Goal: Feedback & Contribution: Leave review/rating

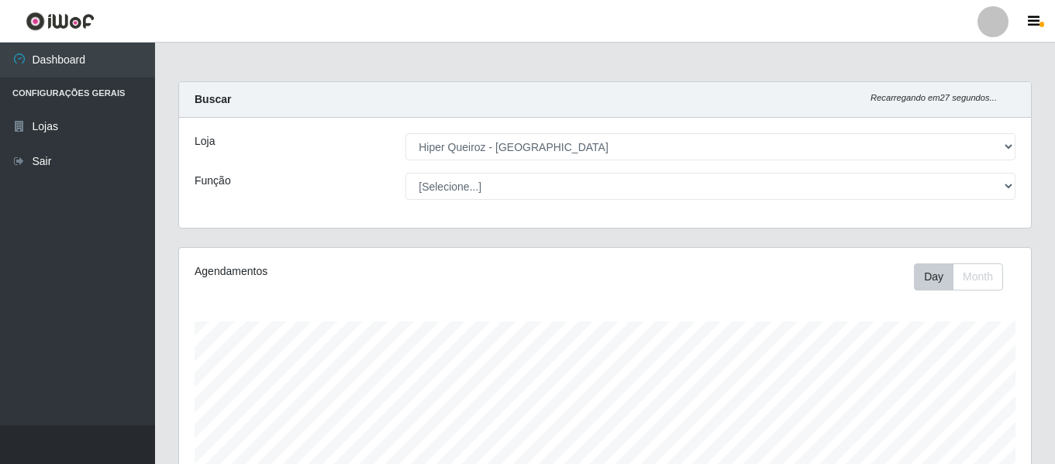
select select "497"
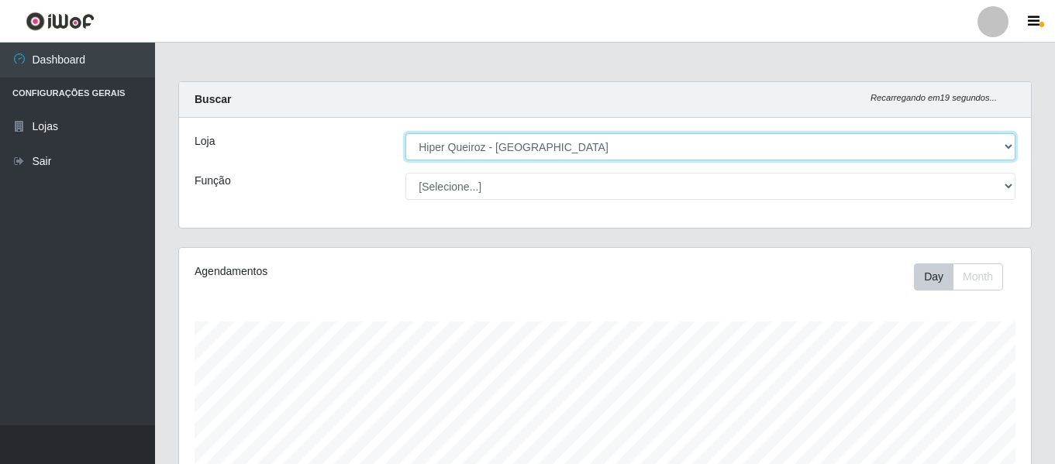
click at [1007, 138] on select "[Selecione...] Hiper Queiroz - [GEOGRAPHIC_DATA]" at bounding box center [710, 146] width 610 height 27
click at [405, 133] on select "[Selecione...] Hiper Queiroz - [GEOGRAPHIC_DATA]" at bounding box center [710, 146] width 610 height 27
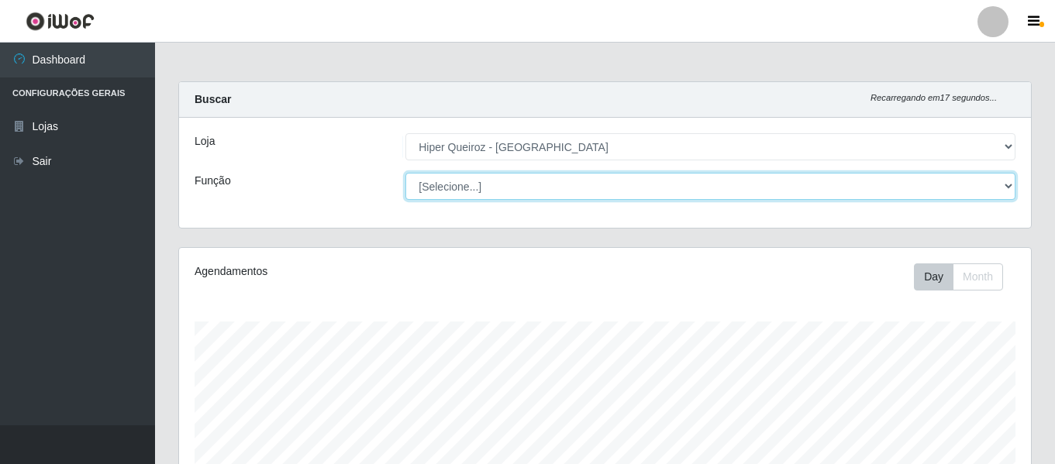
click at [940, 188] on select "[Selecione...] ASG ASG + ASG ++ Embalador Embalador + Embalador ++ Operador de …" at bounding box center [710, 186] width 610 height 27
click at [405, 173] on select "[Selecione...] ASG ASG + ASG ++ Embalador Embalador + Embalador ++ Operador de …" at bounding box center [710, 186] width 610 height 27
click at [1000, 188] on select "[Selecione...] ASG ASG + ASG ++ Embalador Embalador + Embalador ++ Operador de …" at bounding box center [710, 186] width 610 height 27
click at [405, 173] on select "[Selecione...] ASG ASG + ASG ++ Embalador Embalador + Embalador ++ Operador de …" at bounding box center [710, 186] width 610 height 27
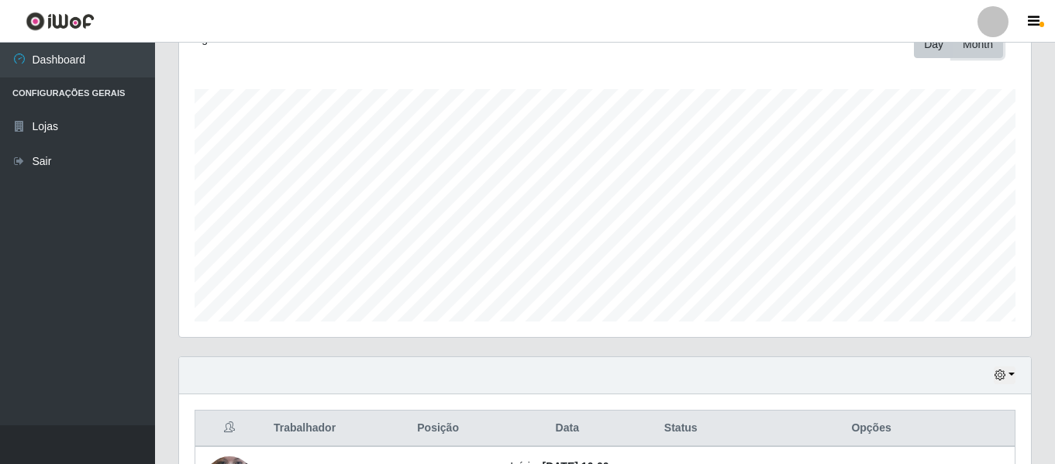
click at [989, 54] on button "Month" at bounding box center [977, 44] width 50 height 27
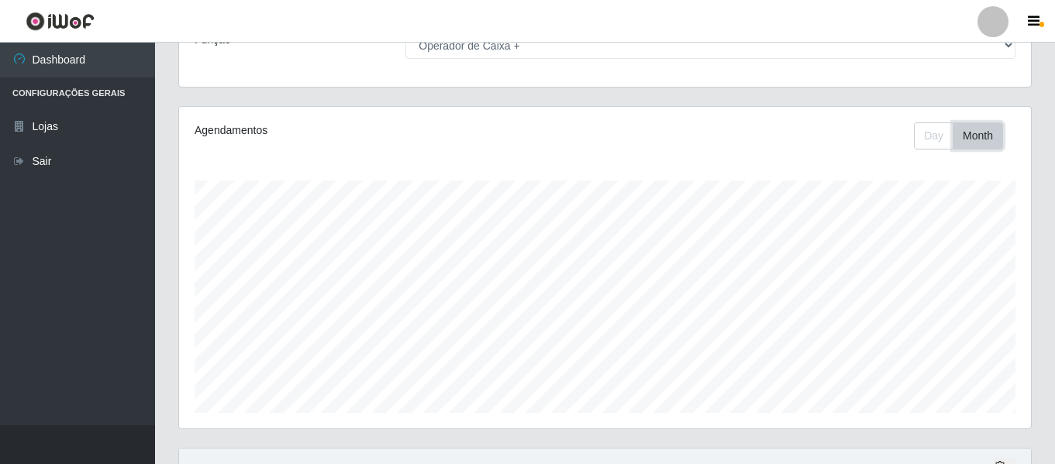
scroll to position [0, 0]
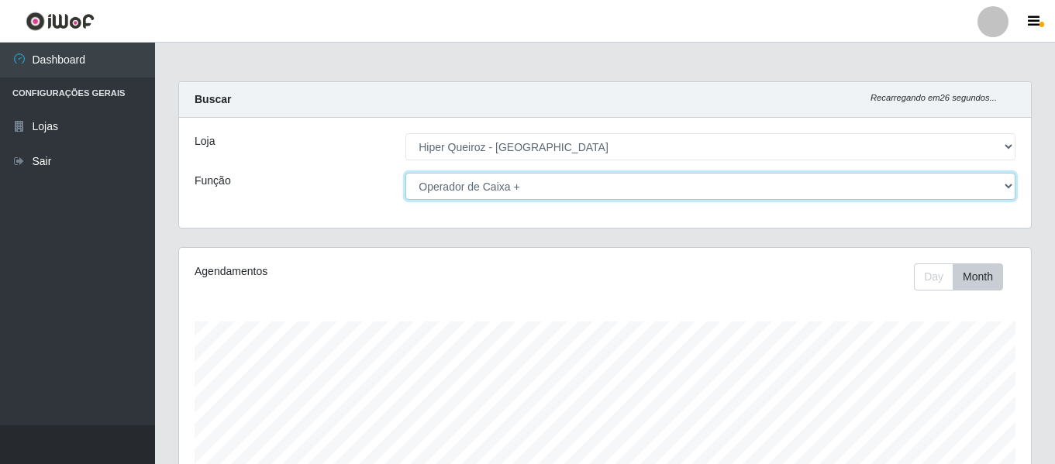
click at [997, 184] on select "[Selecione...] ASG ASG + ASG ++ Embalador Embalador + Embalador ++ Operador de …" at bounding box center [710, 186] width 610 height 27
click at [405, 173] on select "[Selecione...] ASG ASG + ASG ++ Embalador Embalador + Embalador ++ Operador de …" at bounding box center [710, 186] width 610 height 27
click at [977, 185] on select "[Selecione...] ASG ASG + ASG ++ Embalador Embalador + Embalador ++ Operador de …" at bounding box center [710, 186] width 610 height 27
click at [405, 173] on select "[Selecione...] ASG ASG + ASG ++ Embalador Embalador + Embalador ++ Operador de …" at bounding box center [710, 186] width 610 height 27
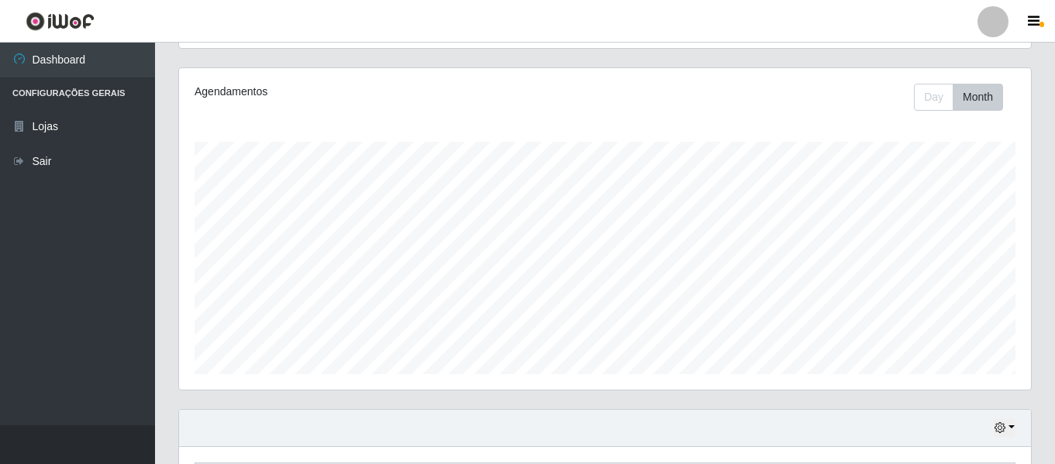
scroll to position [232, 0]
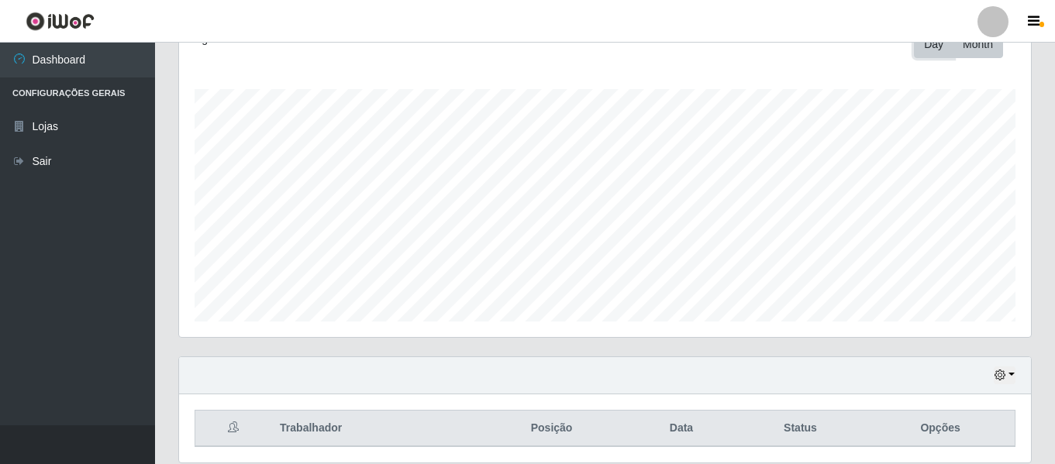
click at [934, 50] on button "Day" at bounding box center [934, 44] width 40 height 27
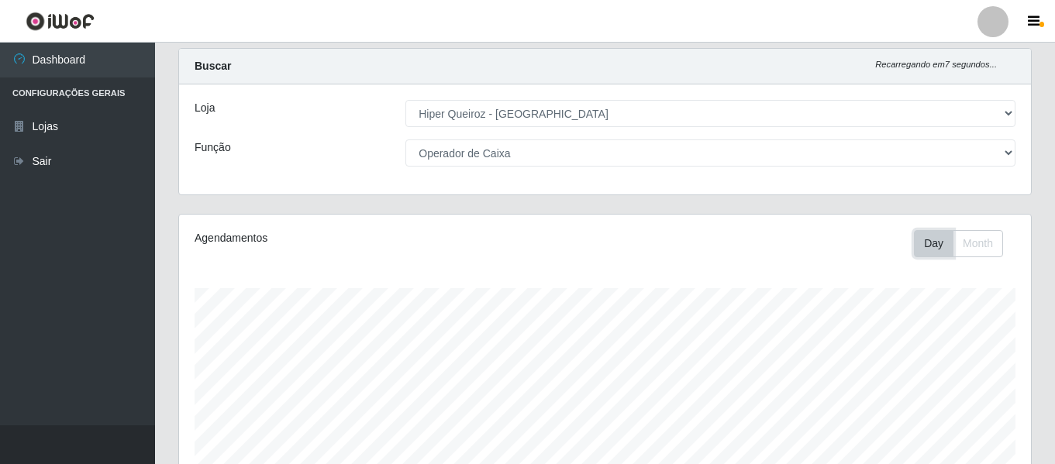
scroll to position [0, 0]
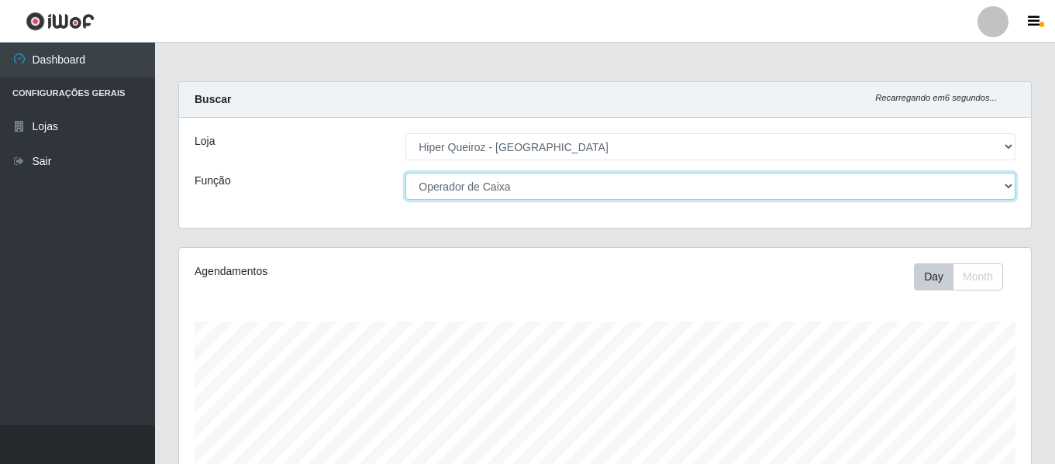
click at [548, 184] on select "[Selecione...] ASG ASG + ASG ++ Embalador Embalador + Embalador ++ Operador de …" at bounding box center [710, 186] width 610 height 27
click at [405, 173] on select "[Selecione...] ASG ASG + ASG ++ Embalador Embalador + Embalador ++ Operador de …" at bounding box center [710, 186] width 610 height 27
click at [587, 180] on select "[Selecione...] ASG ASG + ASG ++ Embalador Embalador + Embalador ++ Operador de …" at bounding box center [710, 186] width 610 height 27
click at [405, 173] on select "[Selecione...] ASG ASG + ASG ++ Embalador Embalador + Embalador ++ Operador de …" at bounding box center [710, 186] width 610 height 27
click at [573, 189] on select "[Selecione...] ASG ASG + ASG ++ Embalador Embalador + Embalador ++ Operador de …" at bounding box center [710, 186] width 610 height 27
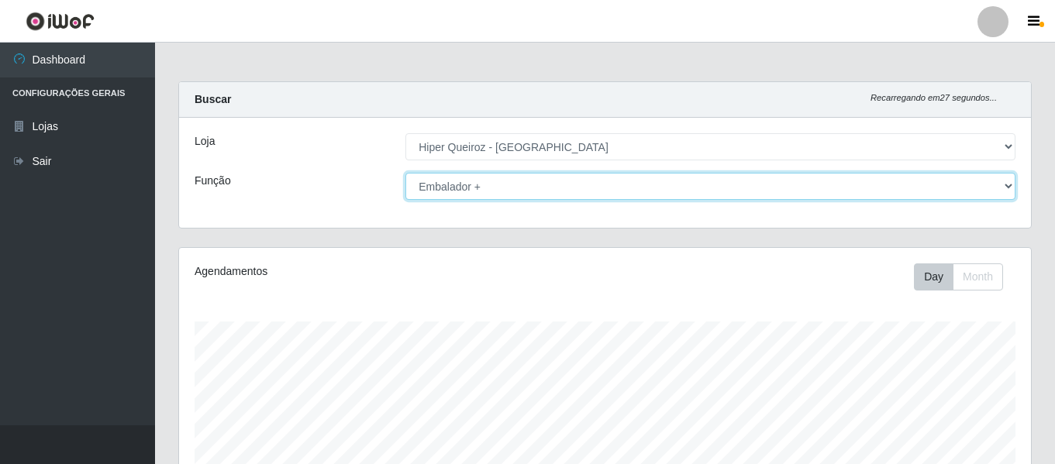
click at [405, 173] on select "[Selecione...] ASG ASG + ASG ++ Embalador Embalador + Embalador ++ Operador de …" at bounding box center [710, 186] width 610 height 27
click at [539, 184] on select "[Selecione...] ASG ASG + ASG ++ Embalador Embalador + Embalador ++ Operador de …" at bounding box center [710, 186] width 610 height 27
click at [405, 173] on select "[Selecione...] ASG ASG + ASG ++ Embalador Embalador + Embalador ++ Operador de …" at bounding box center [710, 186] width 610 height 27
click at [524, 189] on select "[Selecione...] ASG ASG + ASG ++ Embalador Embalador + Embalador ++ Operador de …" at bounding box center [710, 186] width 610 height 27
click at [405, 173] on select "[Selecione...] ASG ASG + ASG ++ Embalador Embalador + Embalador ++ Operador de …" at bounding box center [710, 186] width 610 height 27
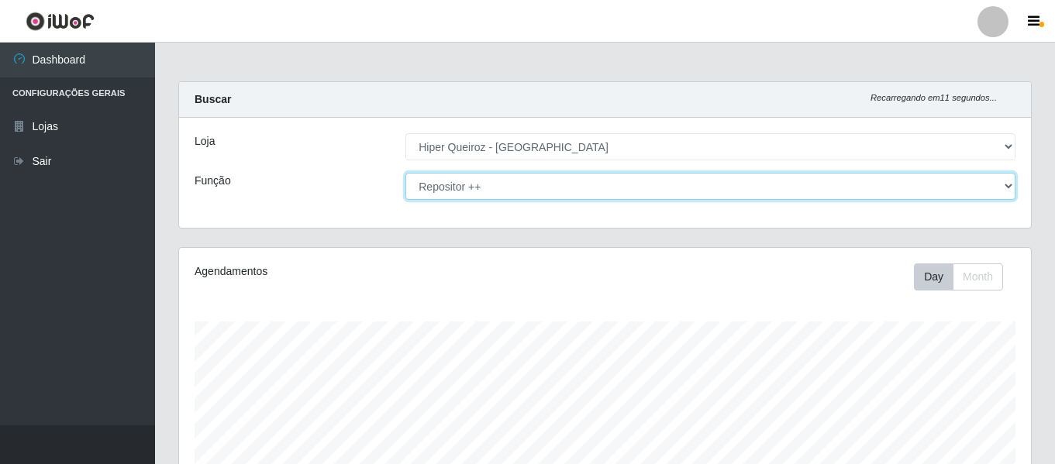
click at [521, 183] on select "[Selecione...] ASG ASG + ASG ++ Embalador Embalador + Embalador ++ Operador de …" at bounding box center [710, 186] width 610 height 27
click at [521, 190] on select "[Selecione...] ASG ASG + ASG ++ Embalador Embalador + Embalador ++ Operador de …" at bounding box center [710, 186] width 610 height 27
click at [1008, 181] on select "[Selecione...] ASG ASG + ASG ++ Embalador Embalador + Embalador ++ Operador de …" at bounding box center [710, 186] width 610 height 27
click at [645, 185] on select "[Selecione...] ASG ASG + ASG ++ Embalador Embalador + Embalador ++ Operador de …" at bounding box center [710, 186] width 610 height 27
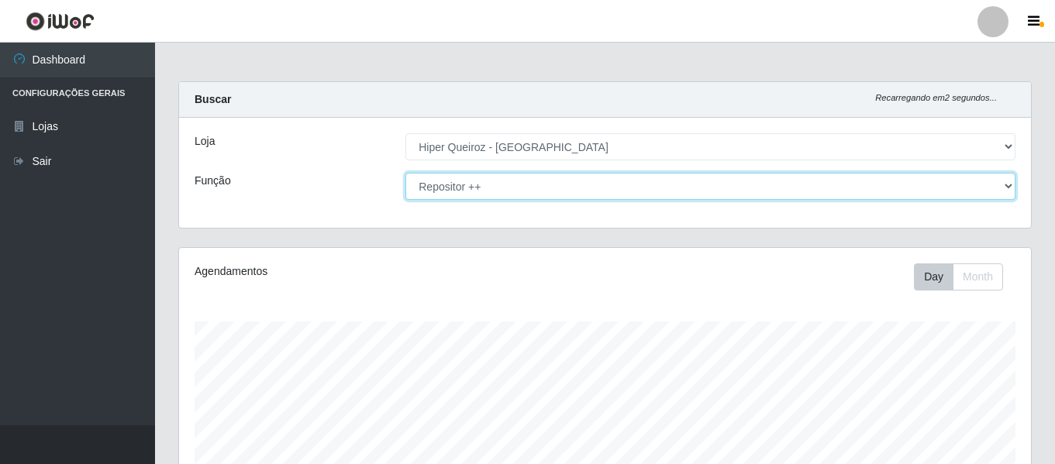
click at [645, 186] on select "[Selecione...] ASG ASG + ASG ++ Embalador Embalador + Embalador ++ Operador de …" at bounding box center [710, 186] width 610 height 27
click at [405, 173] on select "[Selecione...] ASG ASG + ASG ++ Embalador Embalador + Embalador ++ Operador de …" at bounding box center [710, 186] width 610 height 27
click at [983, 181] on select "[Selecione...] ASG ASG + ASG ++ Embalador Embalador + Embalador ++ Operador de …" at bounding box center [710, 186] width 610 height 27
click at [405, 173] on select "[Selecione...] ASG ASG + ASG ++ Embalador Embalador + Embalador ++ Operador de …" at bounding box center [710, 186] width 610 height 27
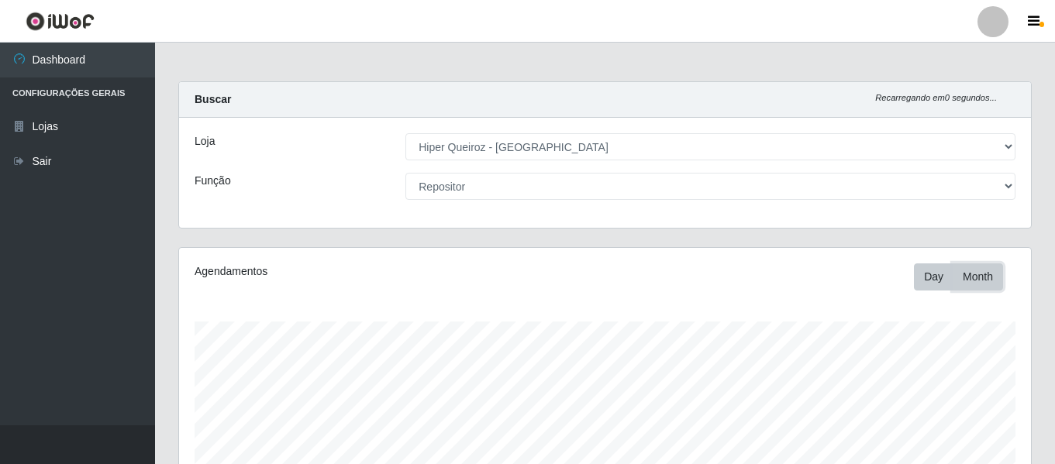
click at [978, 284] on button "Month" at bounding box center [977, 276] width 50 height 27
click at [921, 287] on button "Day" at bounding box center [934, 276] width 40 height 27
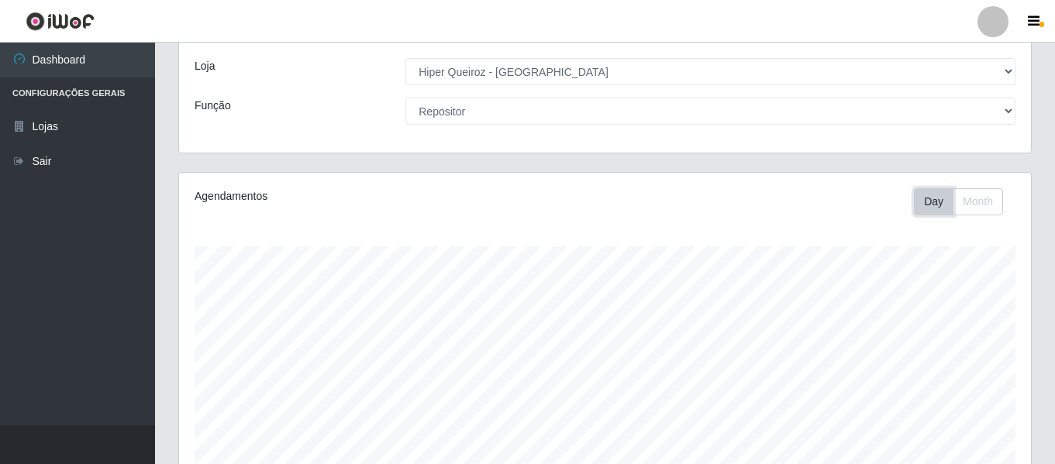
scroll to position [49, 0]
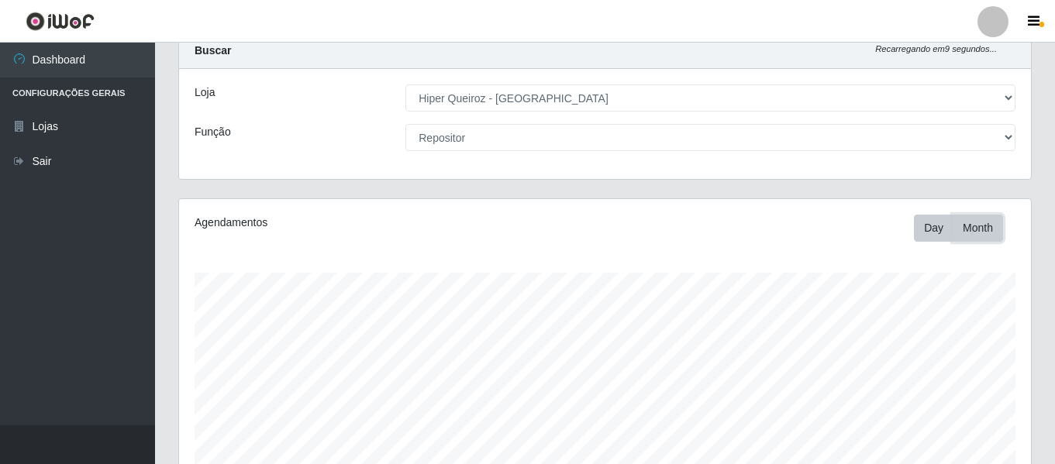
click at [969, 220] on button "Month" at bounding box center [977, 228] width 50 height 27
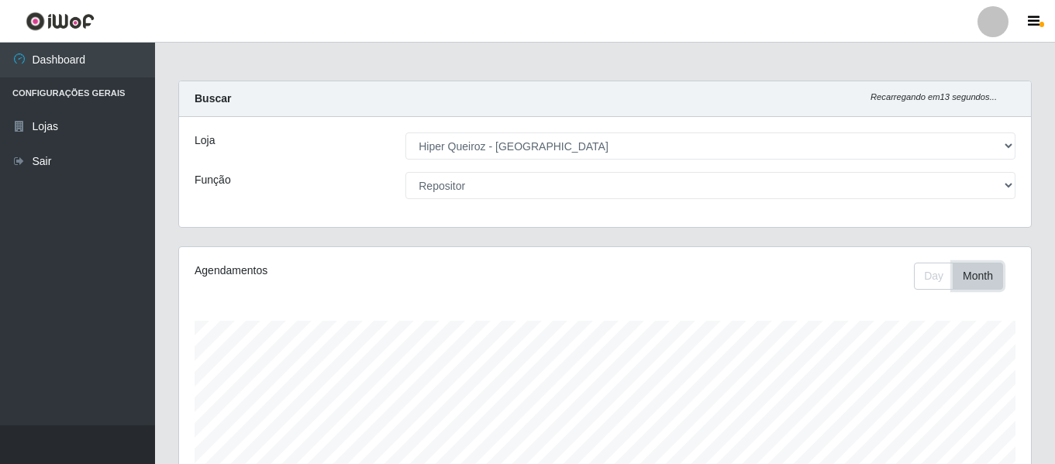
scroll to position [0, 0]
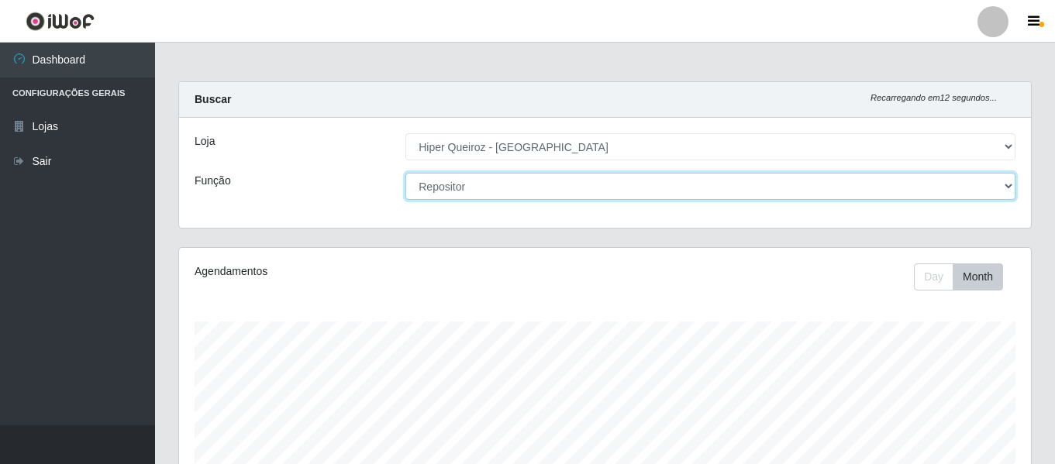
click at [576, 180] on select "[Selecione...] ASG ASG + ASG ++ Embalador Embalador + Embalador ++ Operador de …" at bounding box center [710, 186] width 610 height 27
click at [570, 181] on select "[Selecione...] ASG ASG + ASG ++ Embalador Embalador + Embalador ++ Operador de …" at bounding box center [710, 186] width 610 height 27
click at [583, 173] on select "[Selecione...] ASG ASG + ASG ++ Embalador Embalador + Embalador ++ Operador de …" at bounding box center [710, 186] width 610 height 27
select select "[Selecione...]"
click at [405, 173] on select "[Selecione...] ASG ASG + ASG ++ Embalador Embalador + Embalador ++ Operador de …" at bounding box center [710, 186] width 610 height 27
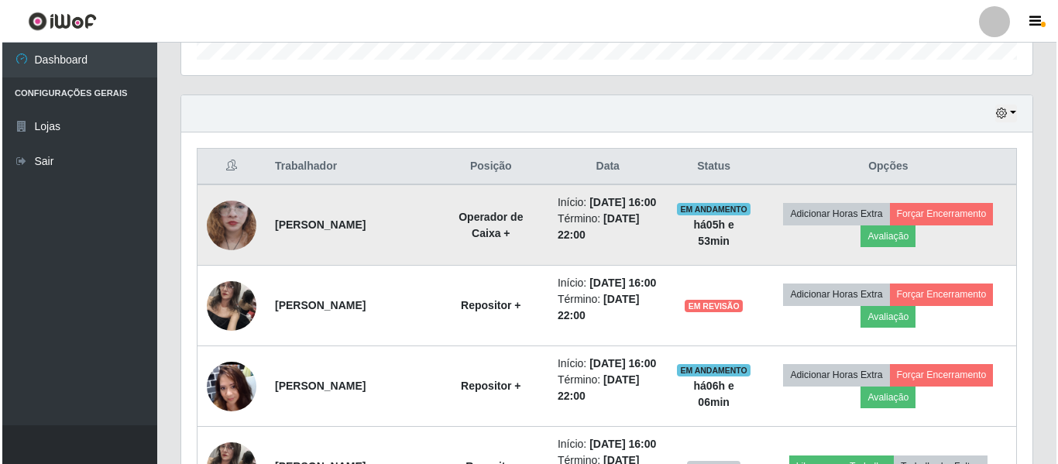
scroll to position [521, 0]
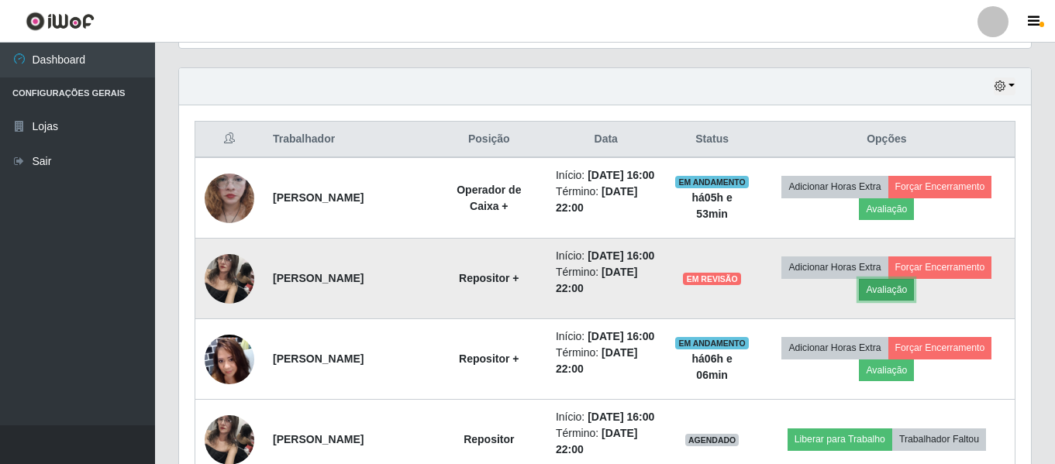
click at [907, 301] on button "Avaliação" at bounding box center [886, 290] width 55 height 22
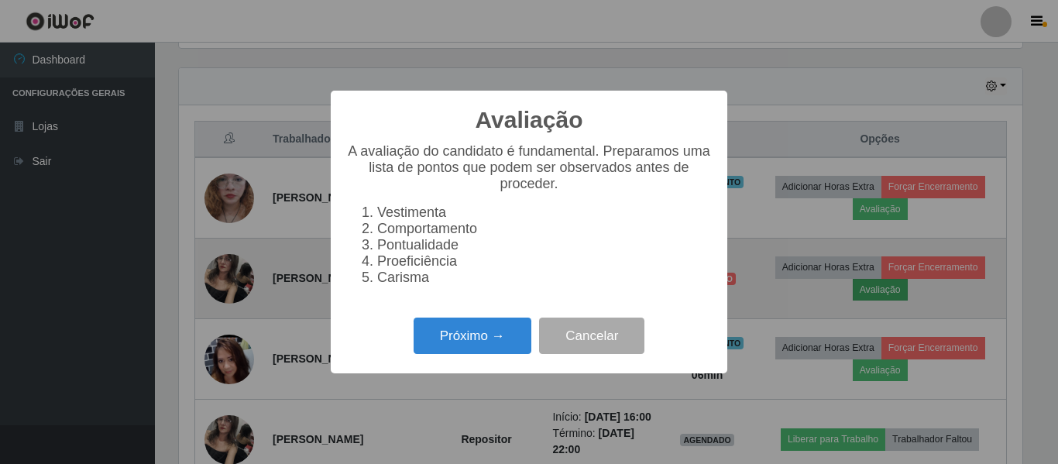
scroll to position [322, 844]
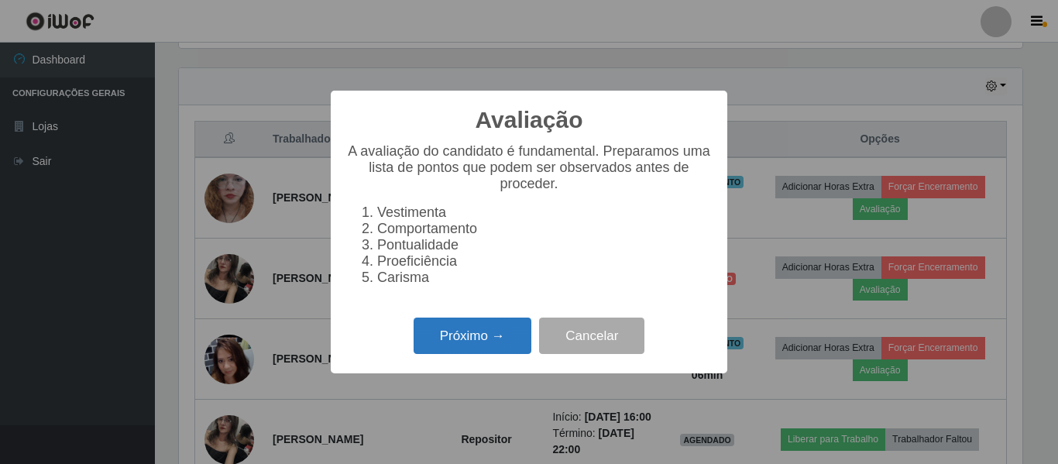
click at [442, 342] on button "Próximo →" at bounding box center [473, 336] width 118 height 36
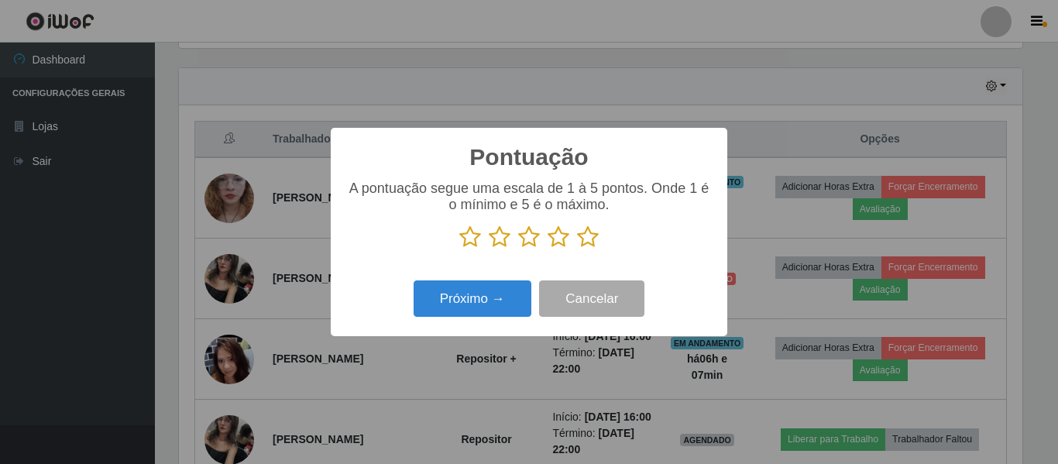
click at [596, 239] on icon at bounding box center [588, 236] width 22 height 23
click at [577, 249] on input "radio" at bounding box center [577, 249] width 0 height 0
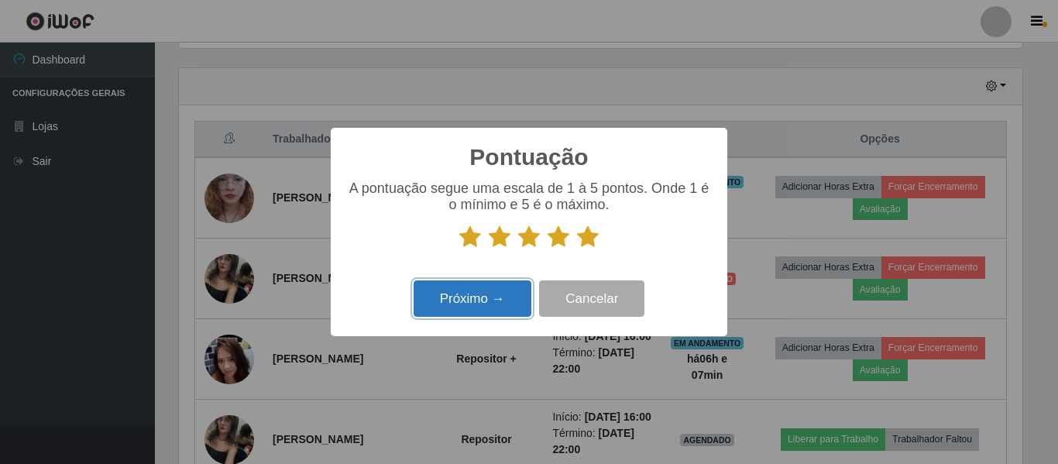
click at [464, 317] on button "Próximo →" at bounding box center [473, 299] width 118 height 36
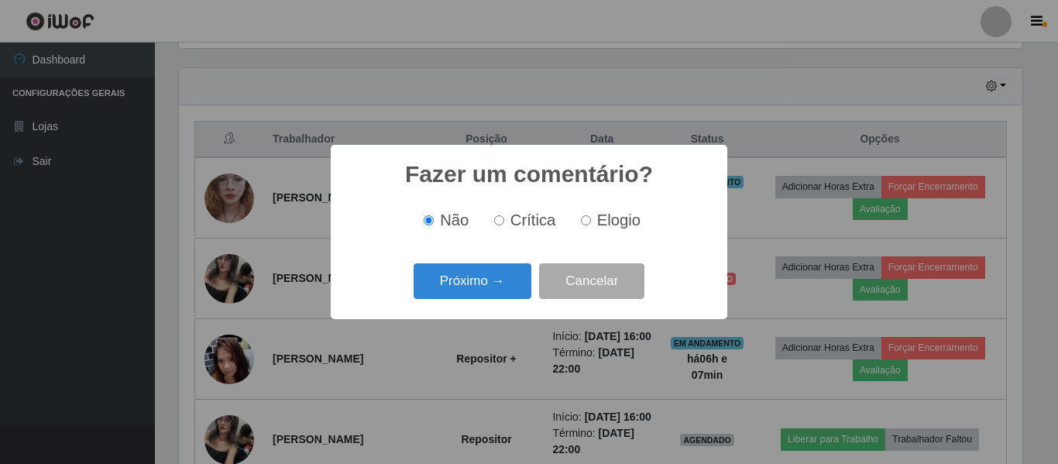
click at [590, 220] on label "Elogio" at bounding box center [608, 221] width 66 height 18
click at [590, 220] on input "Elogio" at bounding box center [586, 220] width 10 height 10
radio input "true"
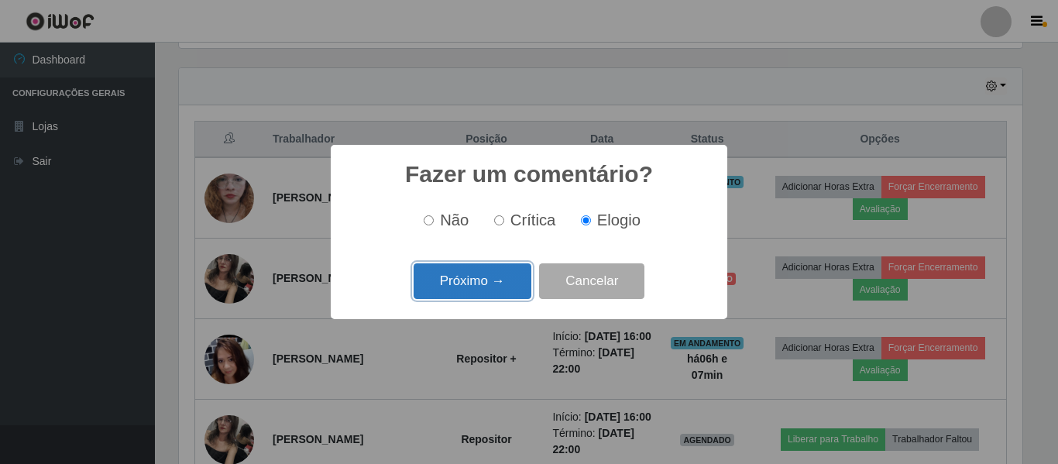
click at [474, 277] on button "Próximo →" at bounding box center [473, 281] width 118 height 36
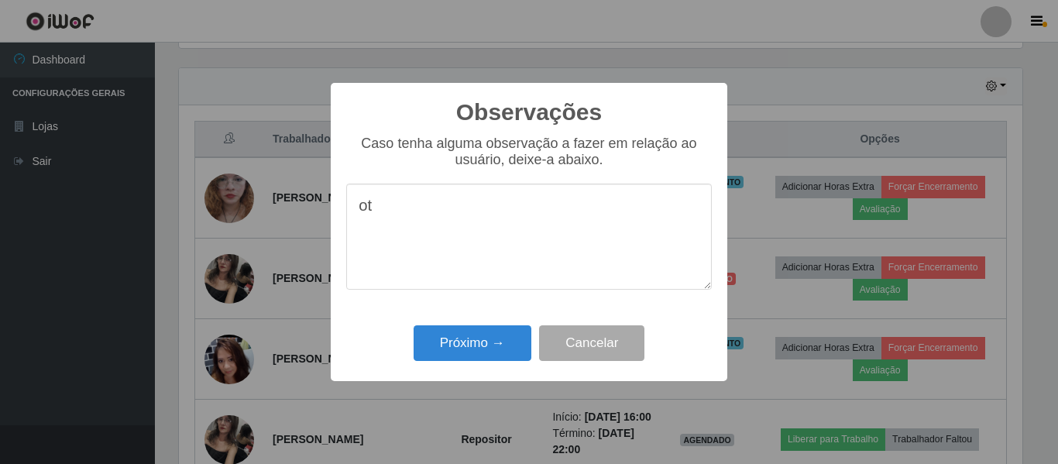
type textarea "o"
drag, startPoint x: 599, startPoint y: 215, endPoint x: 589, endPoint y: 277, distance: 62.8
click at [476, 221] on textarea "OTIMA PROFISSIONAL" at bounding box center [529, 237] width 366 height 106
drag, startPoint x: 516, startPoint y: 238, endPoint x: 260, endPoint y: 176, distance: 263.9
click at [263, 178] on div "Observações × Caso tenha alguma observação a fazer em relação ao usuário, deixe…" at bounding box center [529, 232] width 1058 height 464
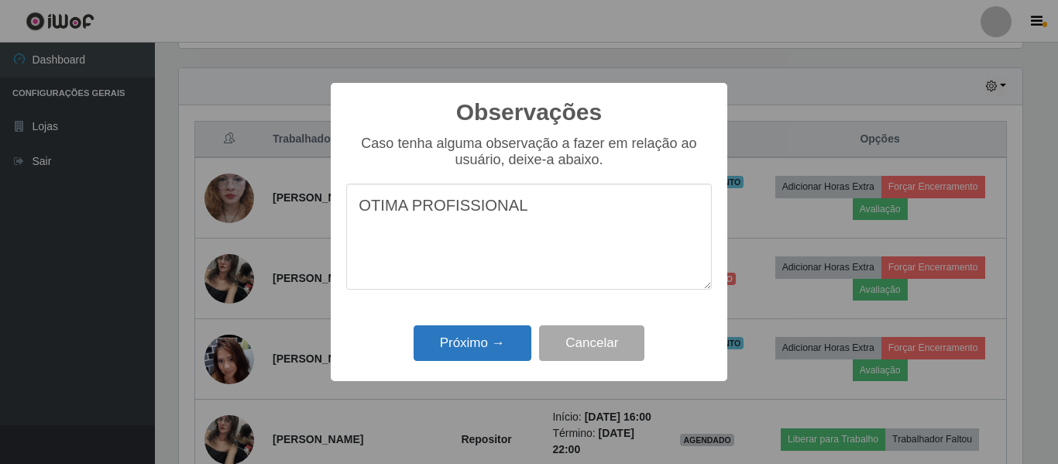
type textarea "OTIMA PROFISSIONAL"
click at [435, 355] on button "Próximo →" at bounding box center [473, 343] width 118 height 36
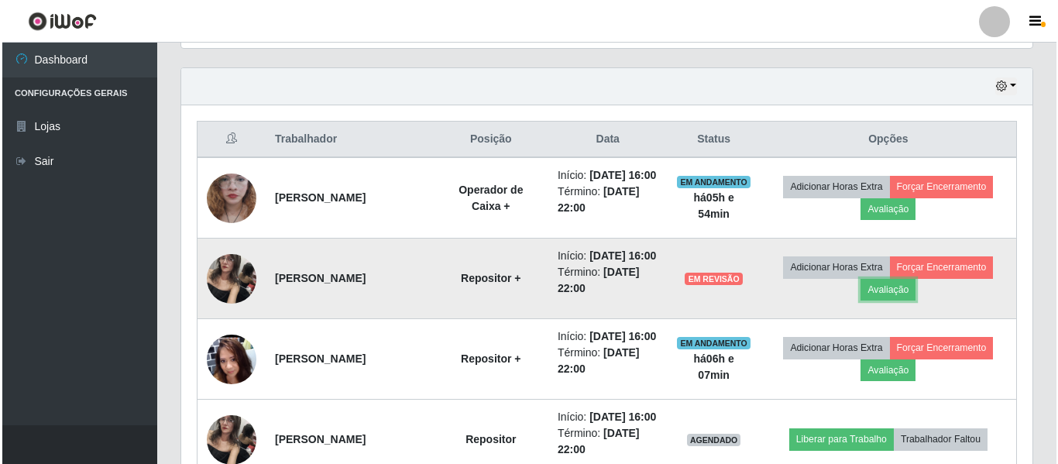
scroll to position [322, 852]
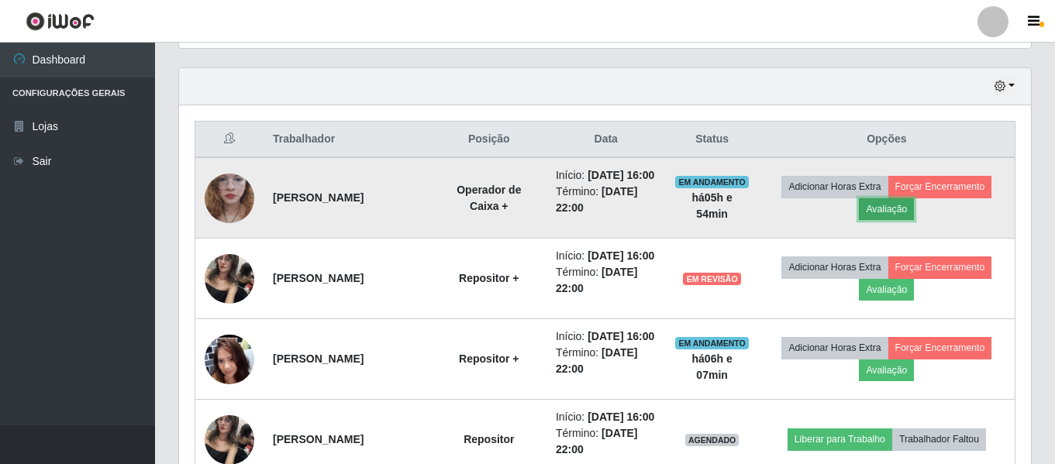
click at [879, 220] on button "Avaliação" at bounding box center [886, 209] width 55 height 22
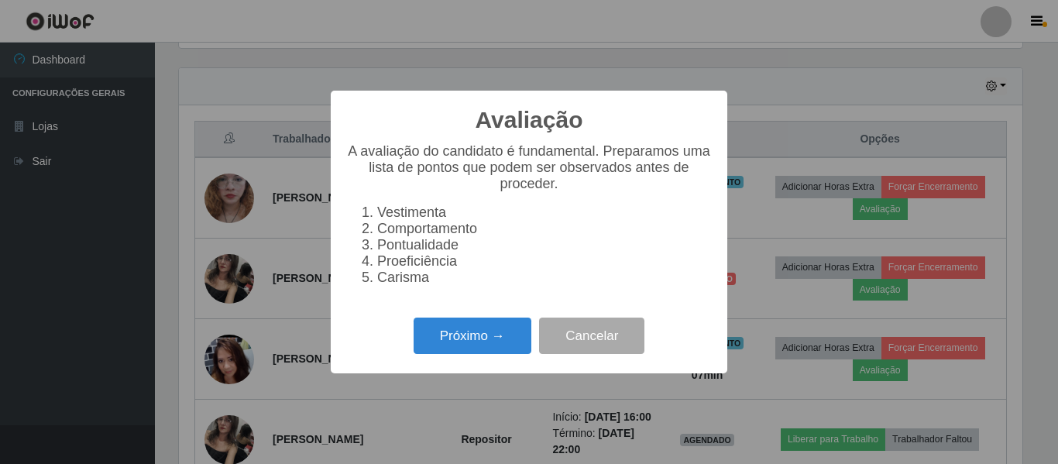
click at [470, 326] on div "Próximo → Cancelar" at bounding box center [529, 336] width 366 height 44
click at [484, 332] on button "Próximo →" at bounding box center [473, 336] width 118 height 36
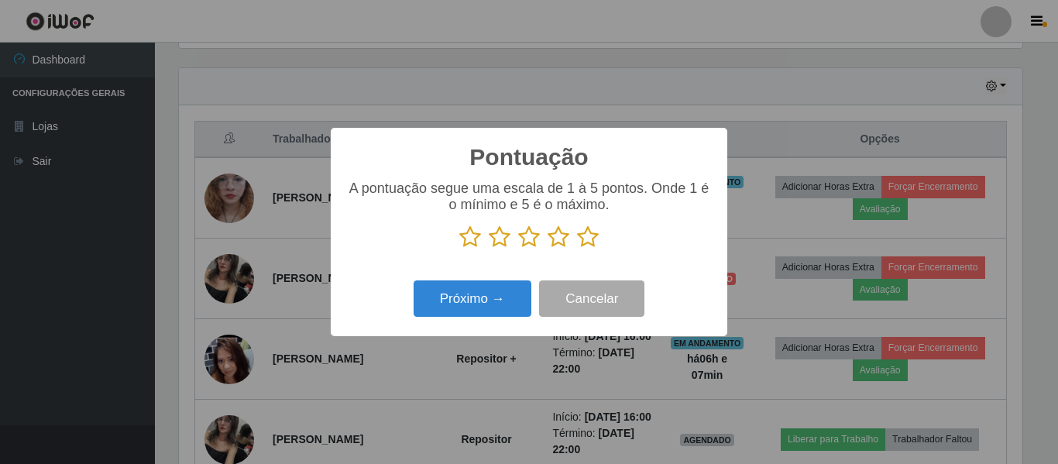
click at [585, 246] on icon at bounding box center [588, 236] width 22 height 23
click at [577, 249] on input "radio" at bounding box center [577, 249] width 0 height 0
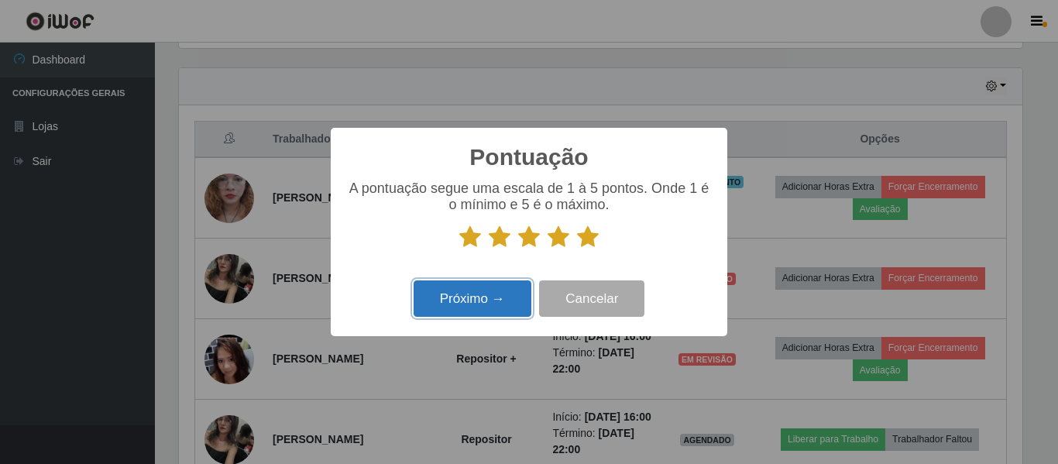
click at [466, 294] on button "Próximo →" at bounding box center [473, 299] width 118 height 36
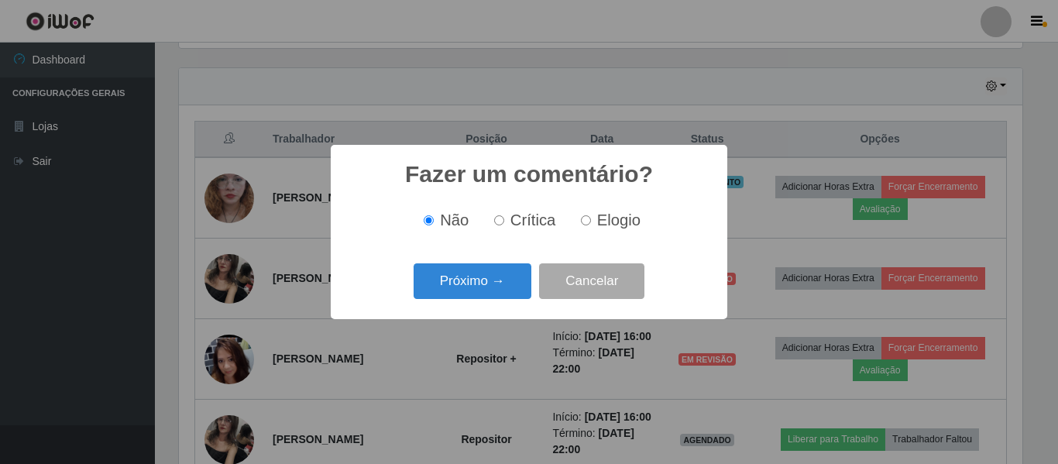
click at [584, 222] on input "Elogio" at bounding box center [586, 220] width 10 height 10
radio input "true"
click at [498, 225] on input "Crítica" at bounding box center [499, 220] width 10 height 10
radio input "true"
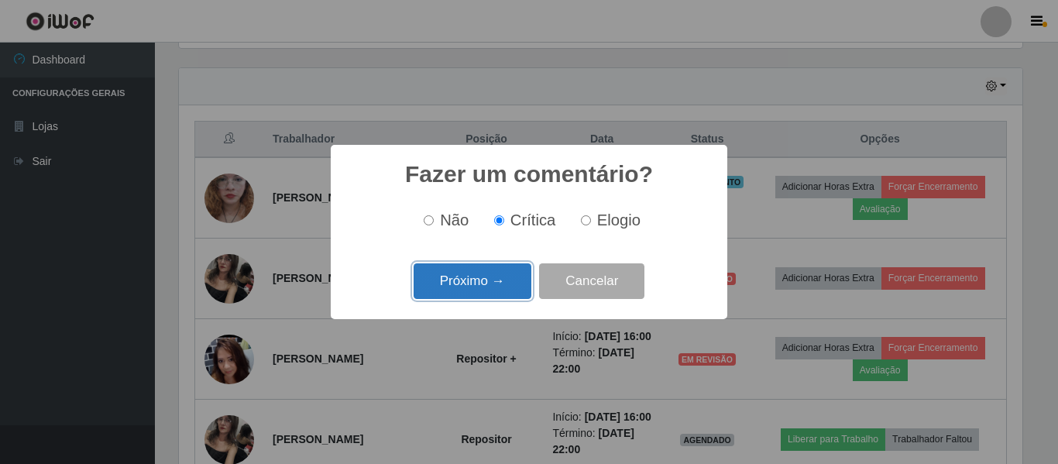
click at [475, 293] on button "Próximo →" at bounding box center [473, 281] width 118 height 36
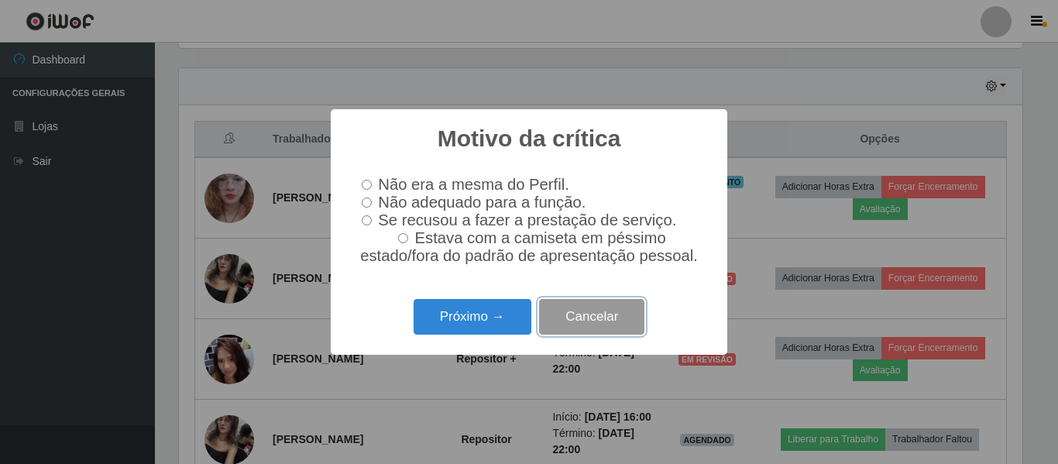
click at [569, 322] on button "Cancelar" at bounding box center [591, 317] width 105 height 36
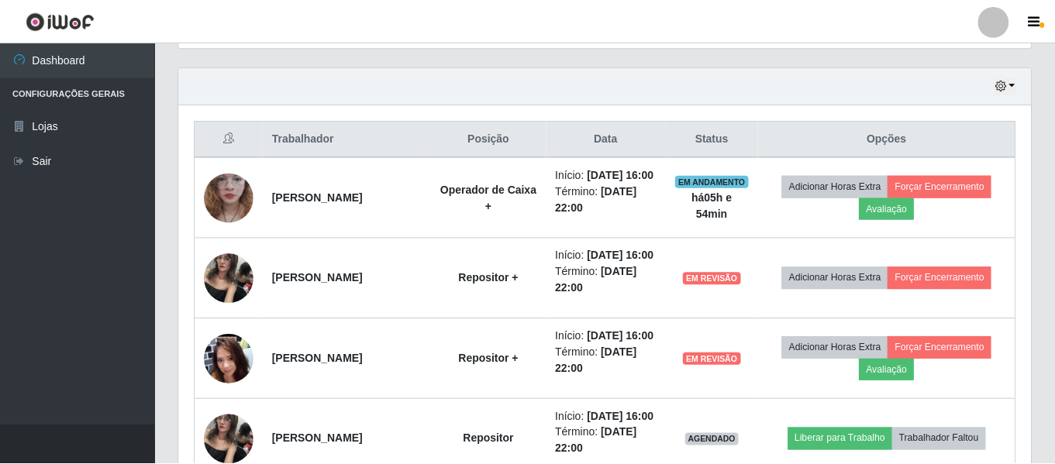
scroll to position [322, 852]
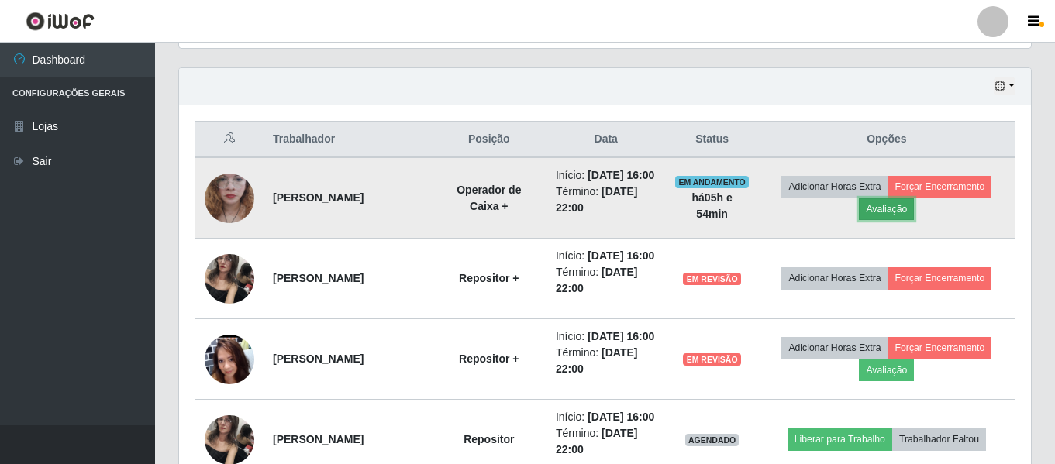
click at [888, 215] on button "Avaliação" at bounding box center [886, 209] width 55 height 22
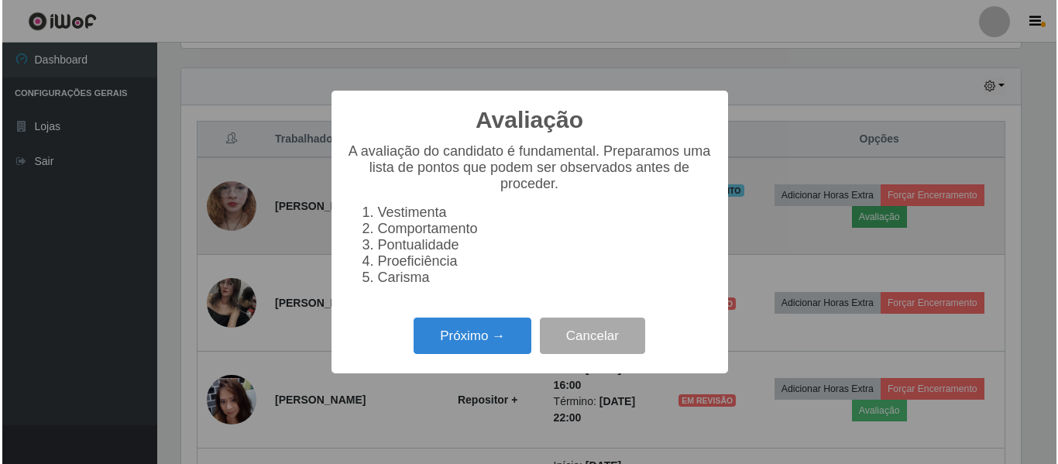
scroll to position [322, 844]
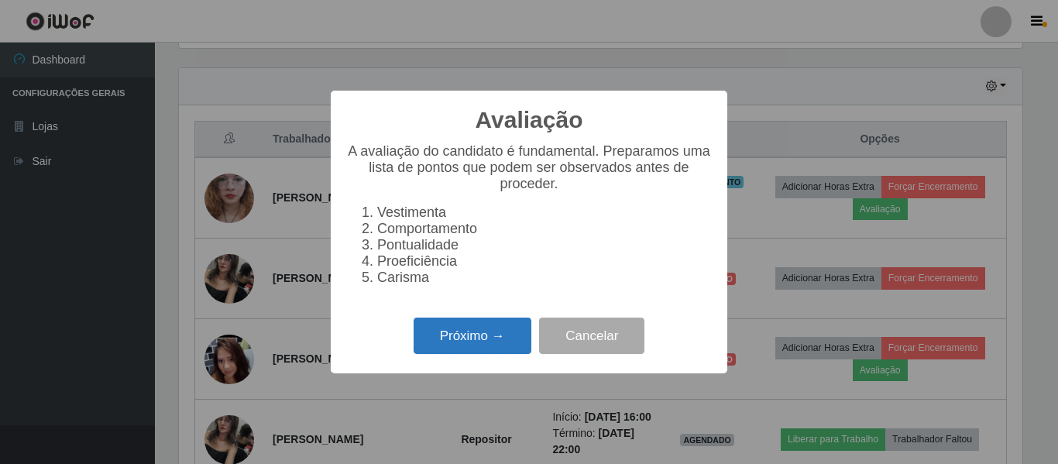
click at [468, 327] on div "Próximo → Cancelar" at bounding box center [529, 336] width 366 height 44
click at [468, 331] on button "Próximo →" at bounding box center [473, 336] width 118 height 36
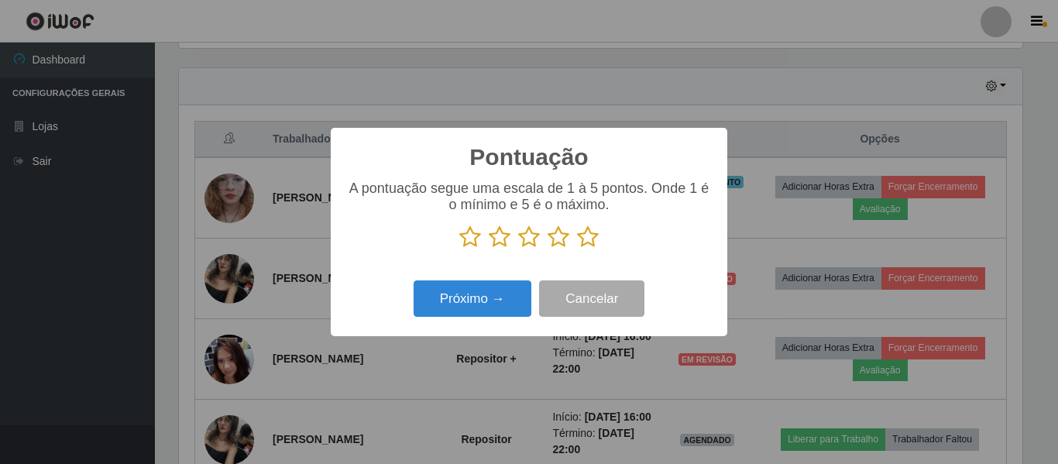
scroll to position [774548, 774026]
click at [534, 241] on icon at bounding box center [529, 236] width 22 height 23
click at [518, 249] on input "radio" at bounding box center [518, 249] width 0 height 0
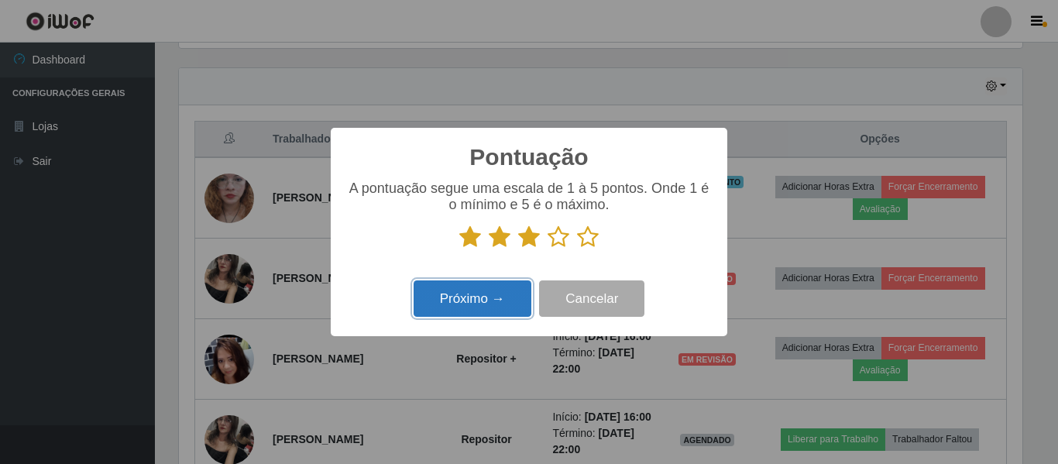
click at [459, 311] on button "Próximo →" at bounding box center [473, 299] width 118 height 36
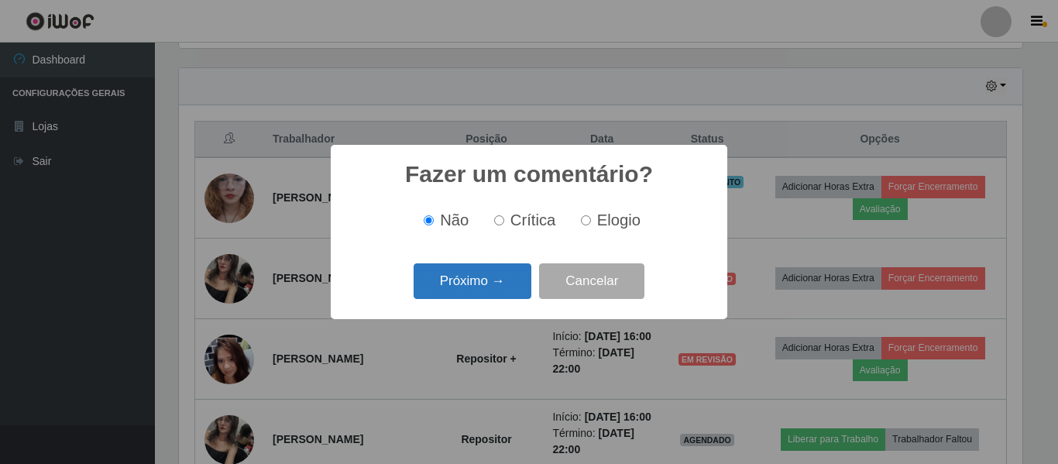
click at [479, 278] on button "Próximo →" at bounding box center [473, 281] width 118 height 36
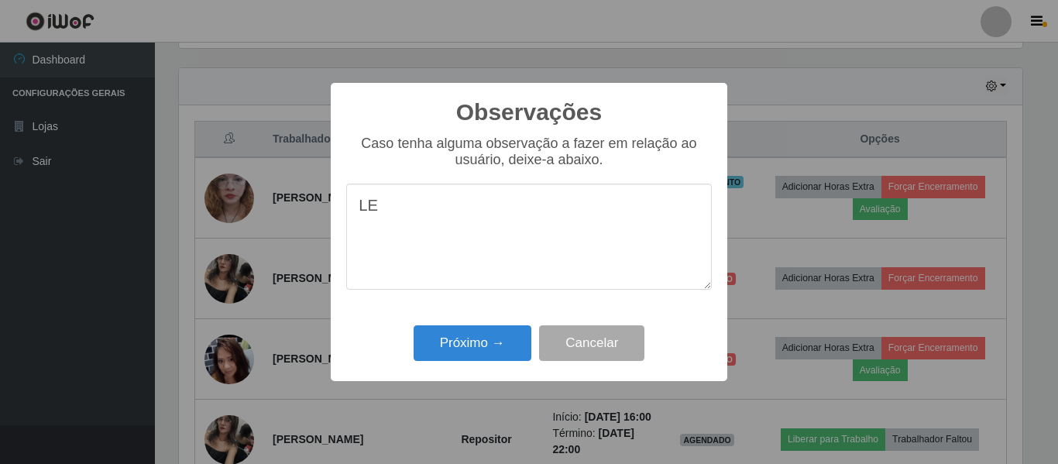
type textarea "L"
type textarea "N"
click at [508, 338] on button "Próximo →" at bounding box center [473, 343] width 118 height 36
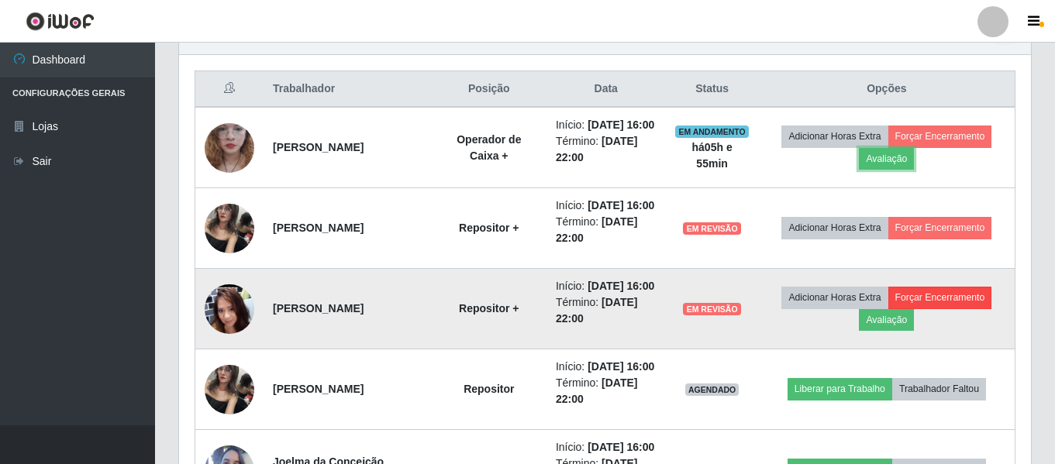
scroll to position [599, 0]
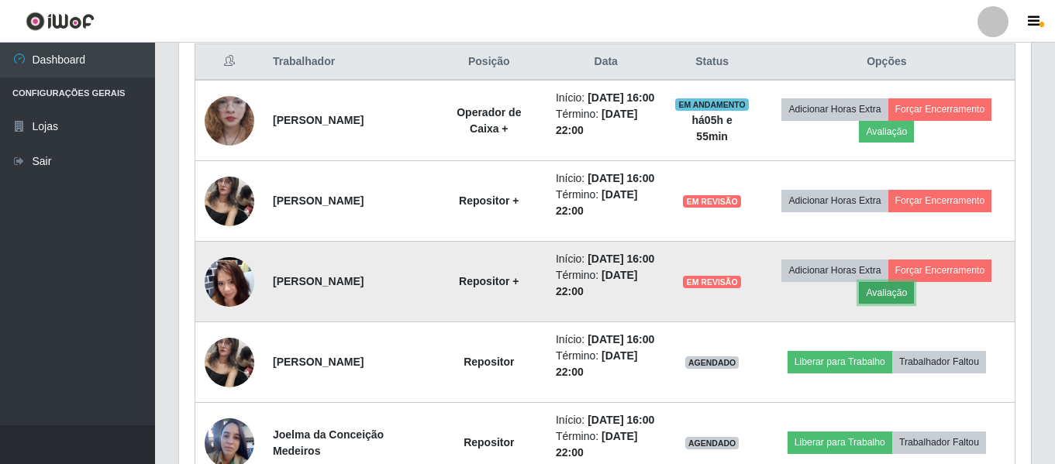
click at [900, 304] on button "Avaliação" at bounding box center [886, 293] width 55 height 22
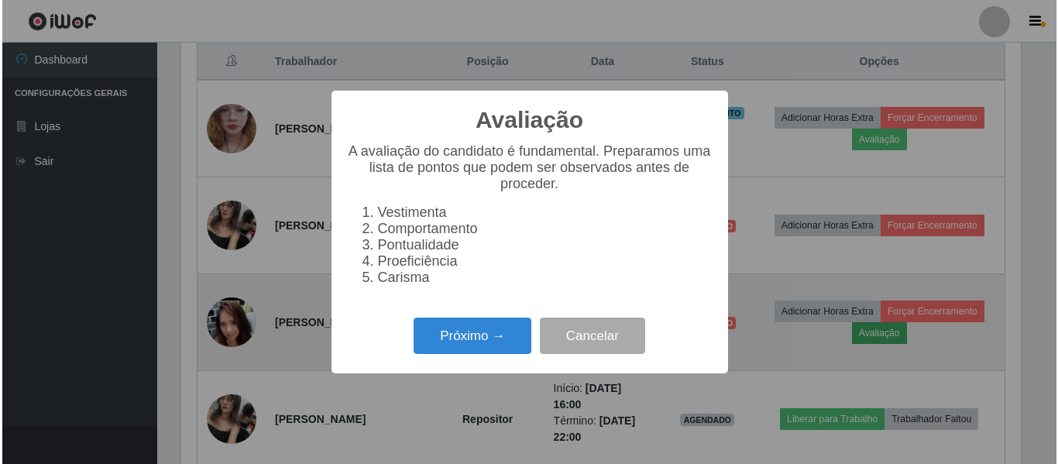
scroll to position [322, 844]
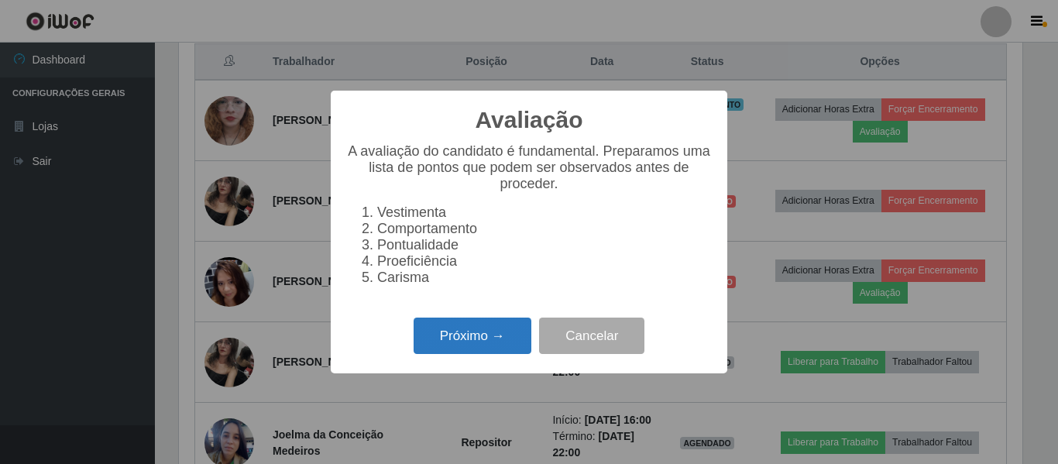
click at [447, 351] on button "Próximo →" at bounding box center [473, 336] width 118 height 36
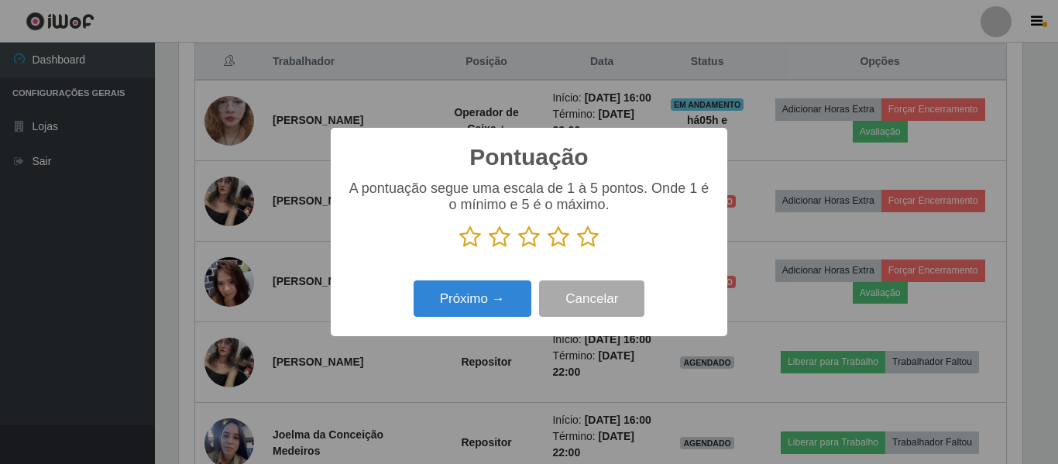
scroll to position [774548, 774026]
click at [588, 243] on icon at bounding box center [588, 236] width 22 height 23
click at [577, 249] on input "radio" at bounding box center [577, 249] width 0 height 0
click at [457, 328] on div "Pontuação × A pontuação segue uma escala de 1 à 5 pontos. Onde 1 é o mínimo e 5…" at bounding box center [529, 232] width 397 height 208
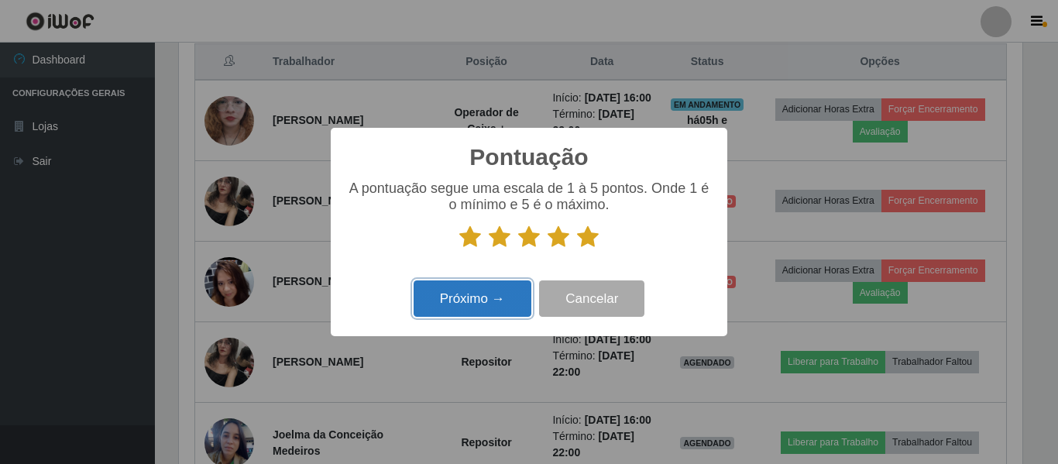
click at [460, 306] on button "Próximo →" at bounding box center [473, 299] width 118 height 36
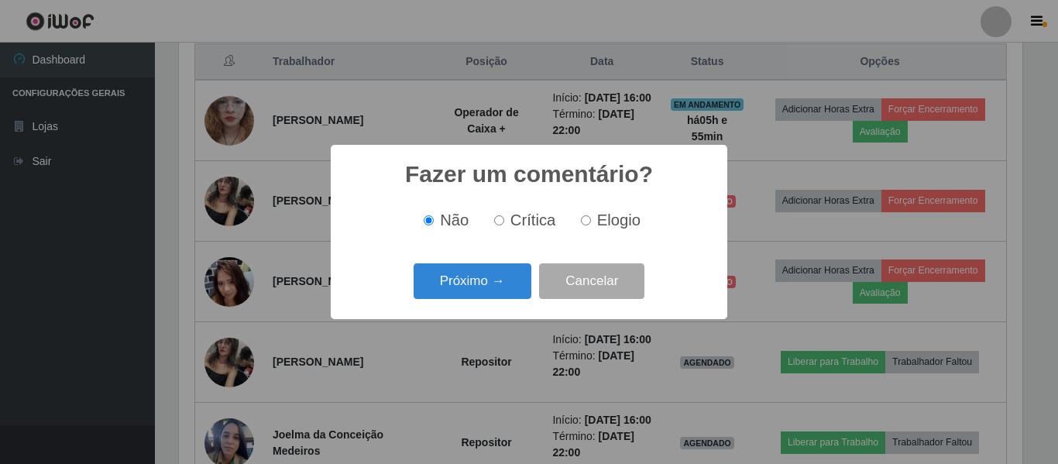
click at [590, 225] on input "Elogio" at bounding box center [586, 220] width 10 height 10
radio input "true"
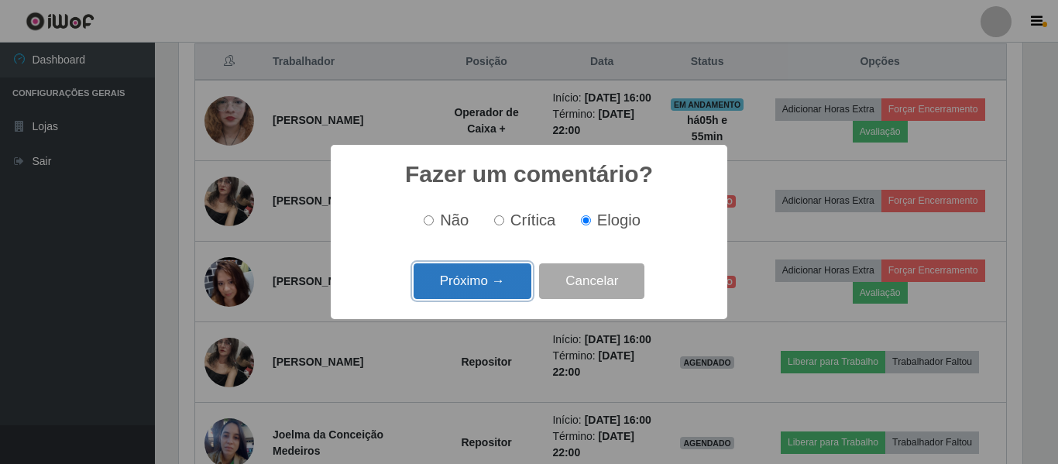
click at [511, 277] on button "Próximo →" at bounding box center [473, 281] width 118 height 36
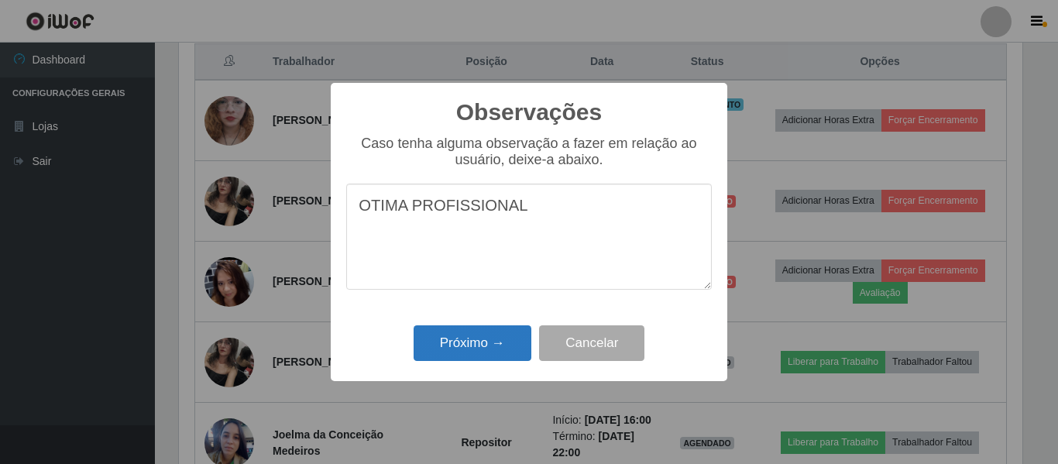
type textarea "OTIMA PROFISSIONAL"
click at [456, 361] on button "Próximo →" at bounding box center [473, 343] width 118 height 36
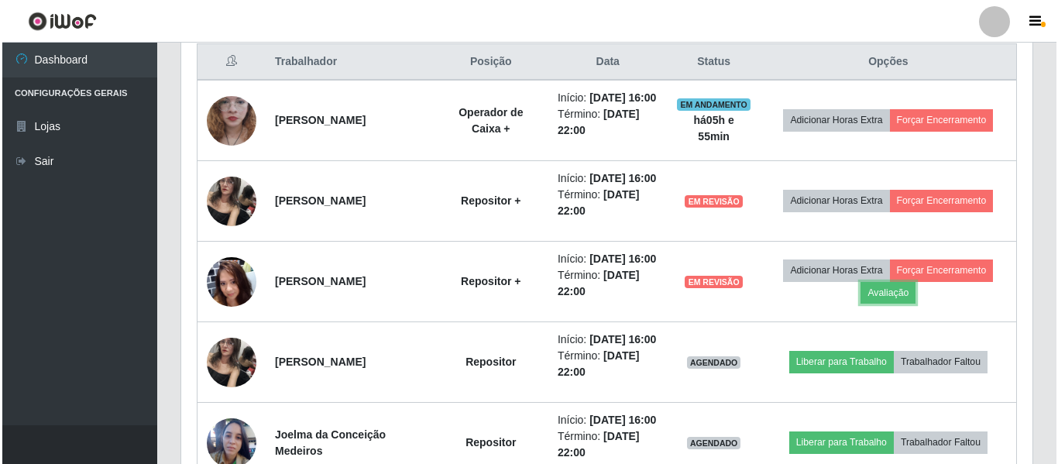
scroll to position [322, 852]
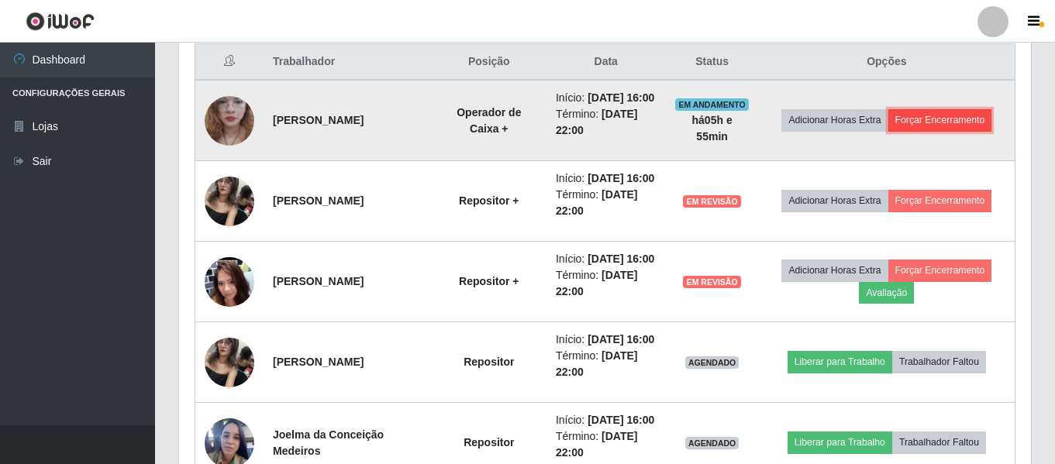
click at [914, 129] on button "Forçar Encerramento" at bounding box center [940, 120] width 104 height 22
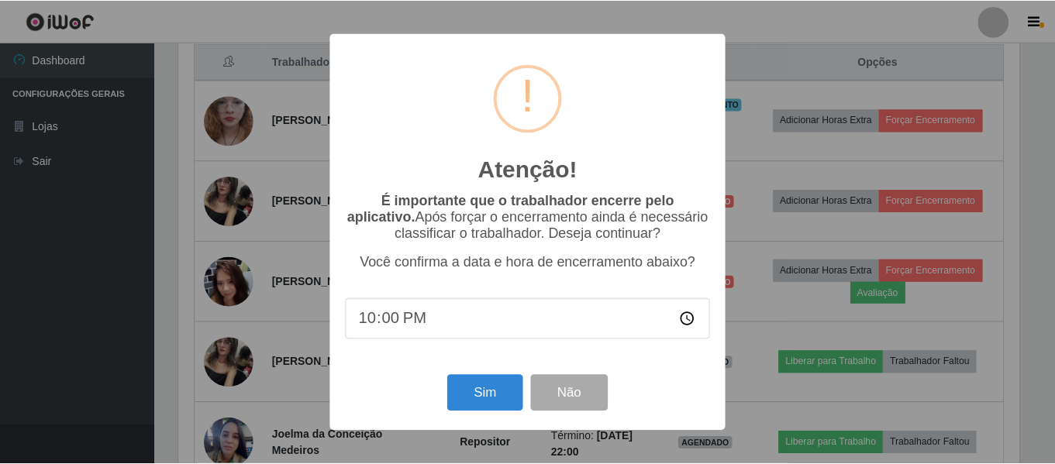
scroll to position [322, 844]
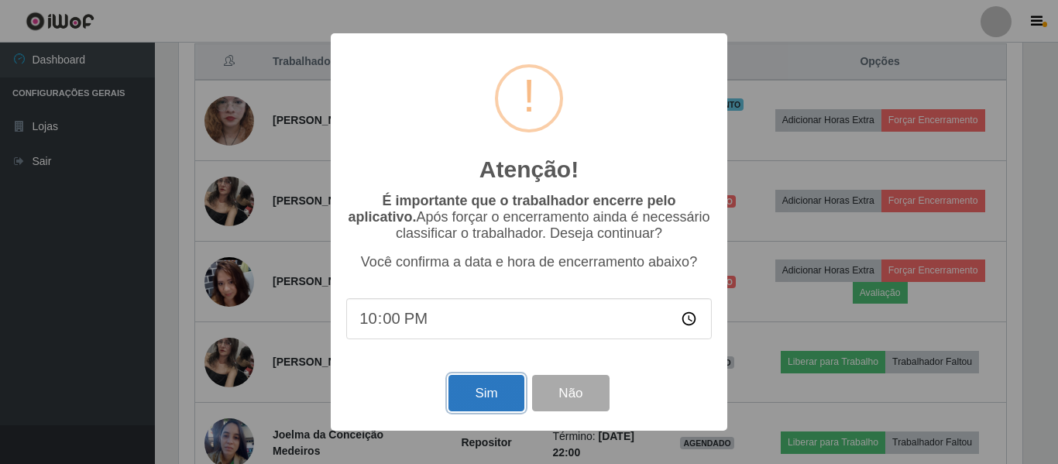
click at [508, 391] on button "Sim" at bounding box center [486, 393] width 75 height 36
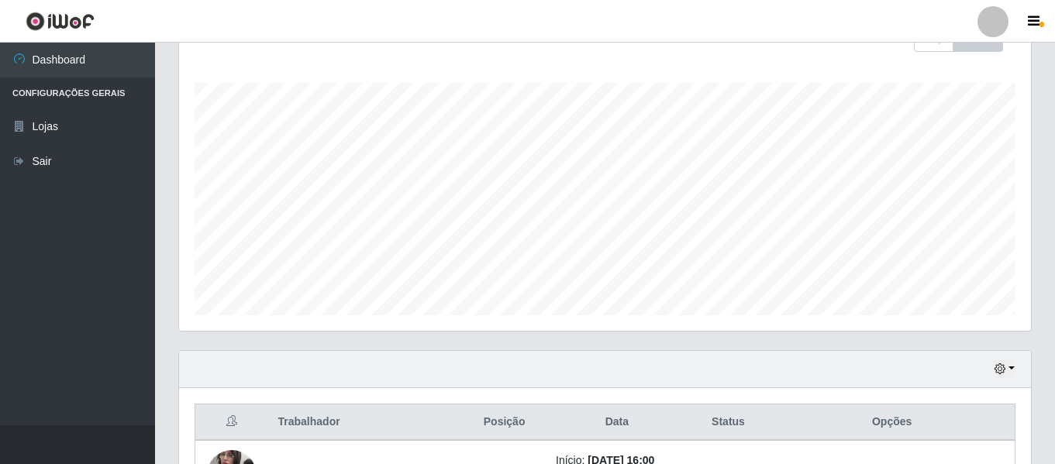
scroll to position [521, 0]
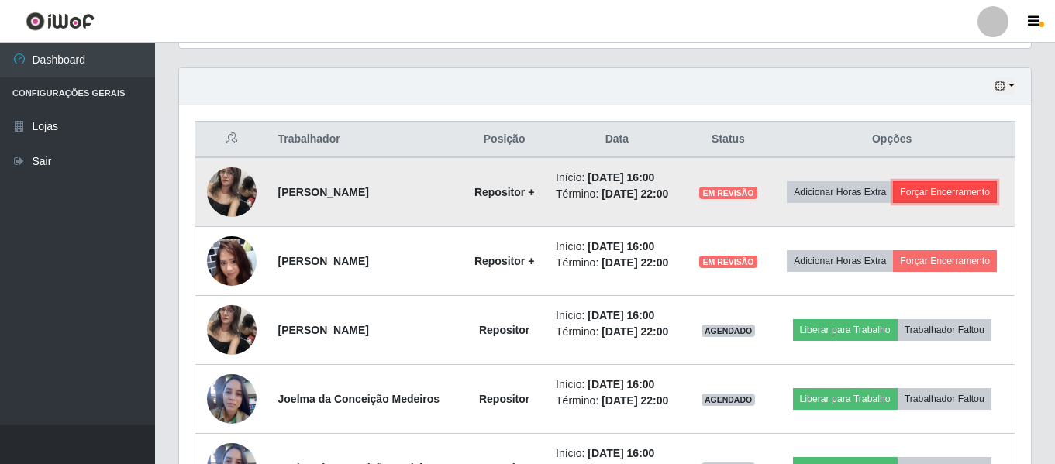
click at [941, 199] on button "Forçar Encerramento" at bounding box center [945, 192] width 104 height 22
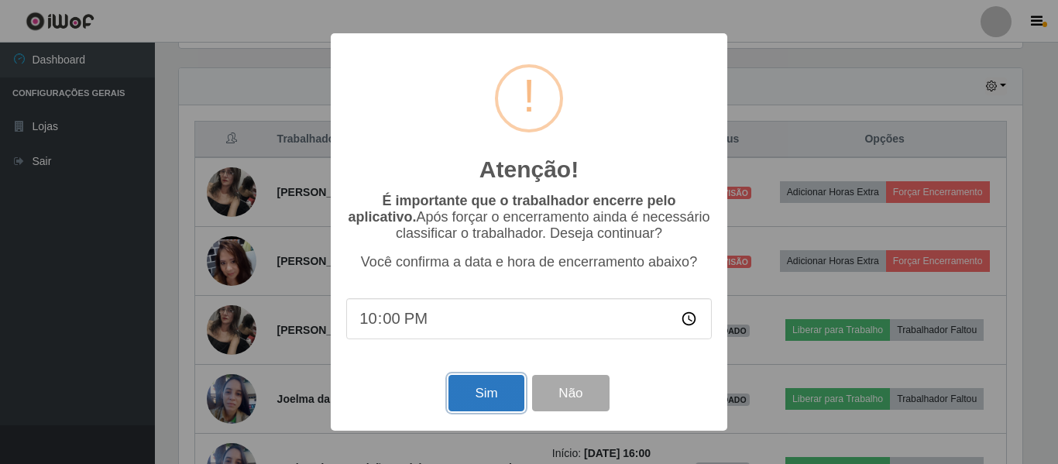
click at [512, 404] on button "Sim" at bounding box center [486, 393] width 75 height 36
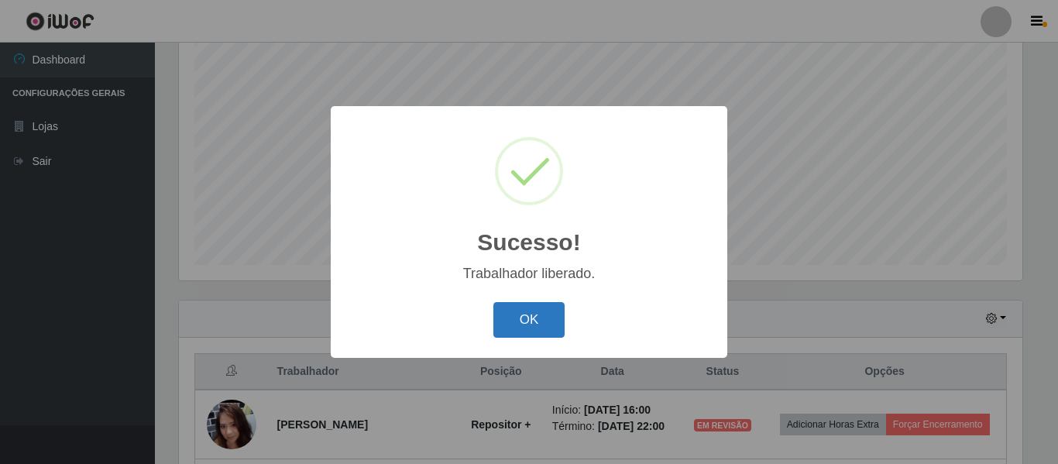
click at [518, 306] on button "OK" at bounding box center [530, 320] width 72 height 36
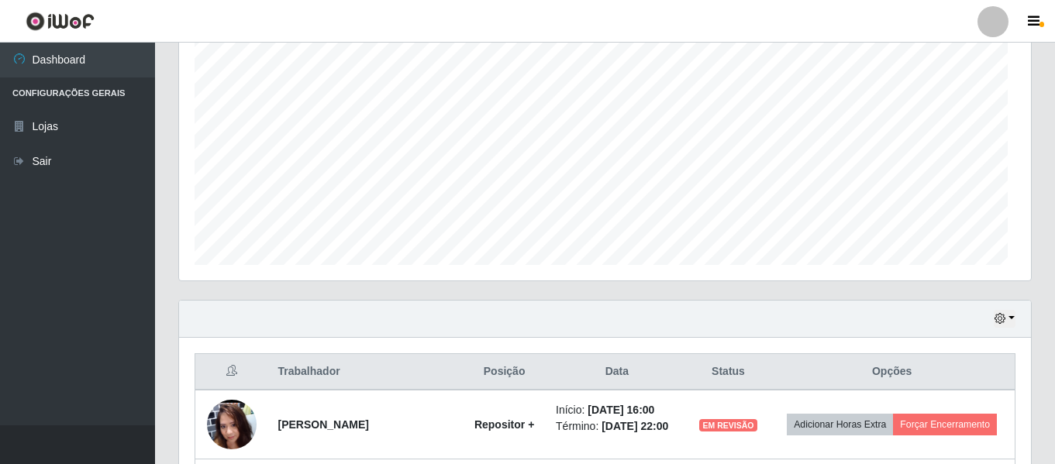
scroll to position [0, 0]
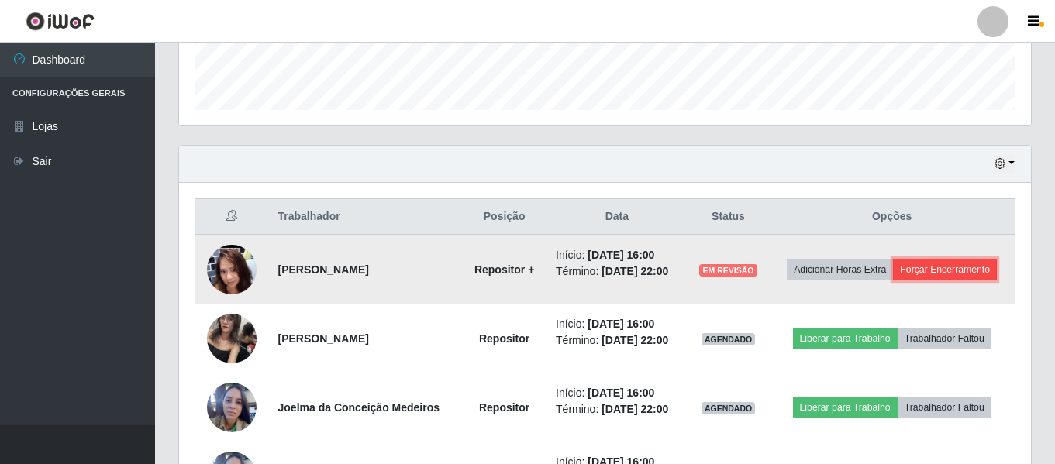
click at [917, 271] on button "Forçar Encerramento" at bounding box center [945, 270] width 104 height 22
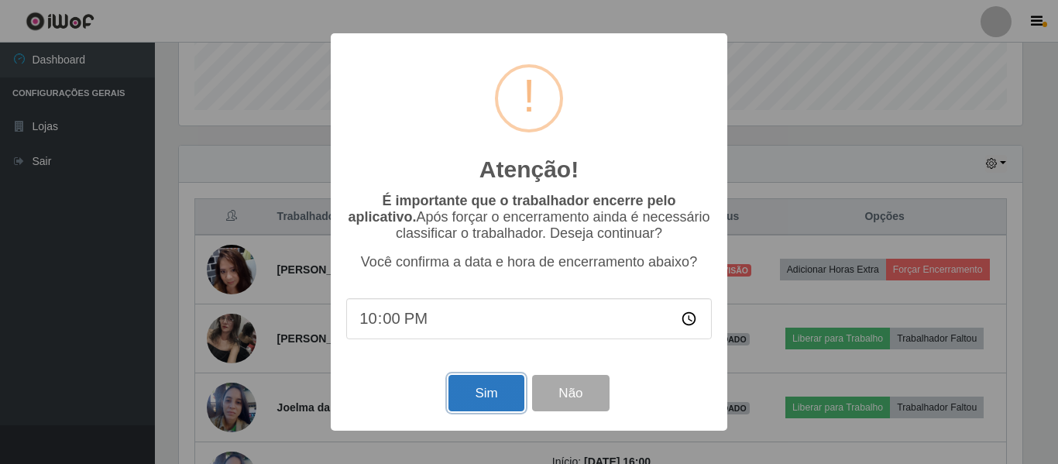
click at [515, 383] on button "Sim" at bounding box center [486, 393] width 75 height 36
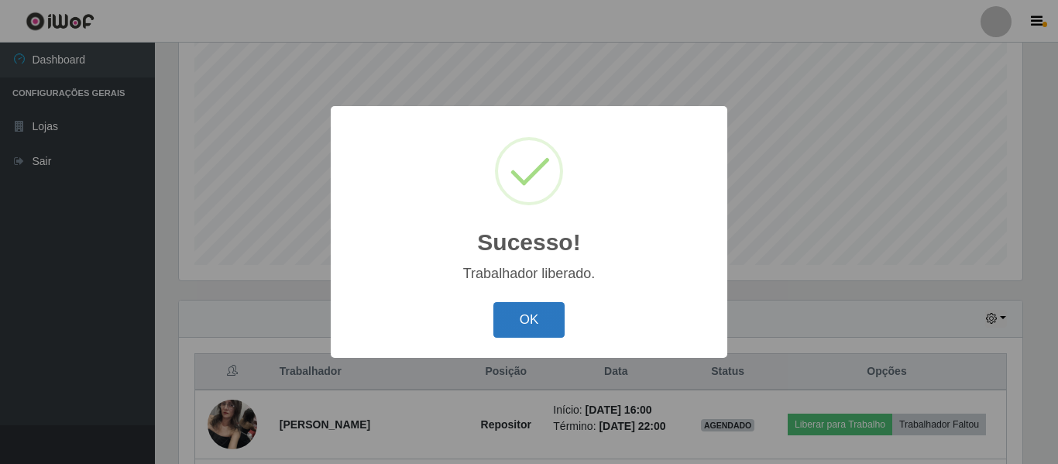
click at [513, 333] on button "OK" at bounding box center [530, 320] width 72 height 36
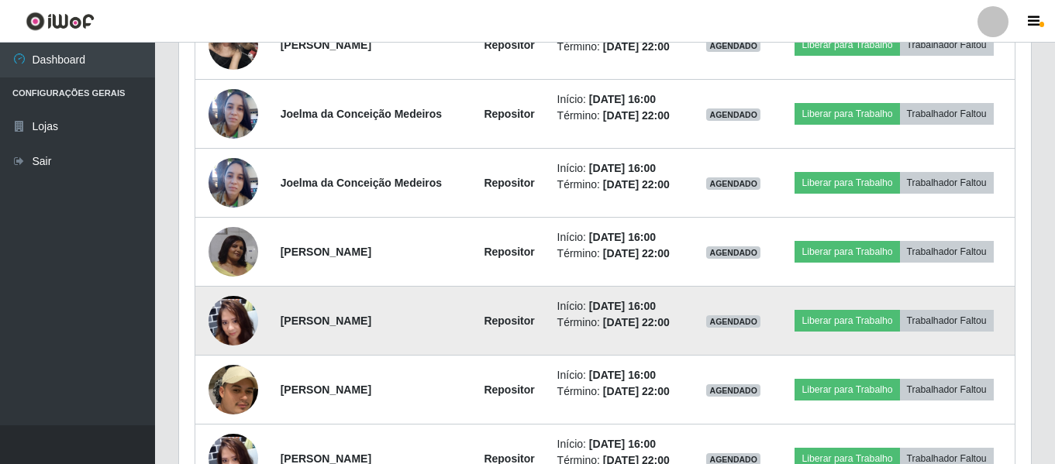
click at [216, 331] on img at bounding box center [233, 320] width 50 height 111
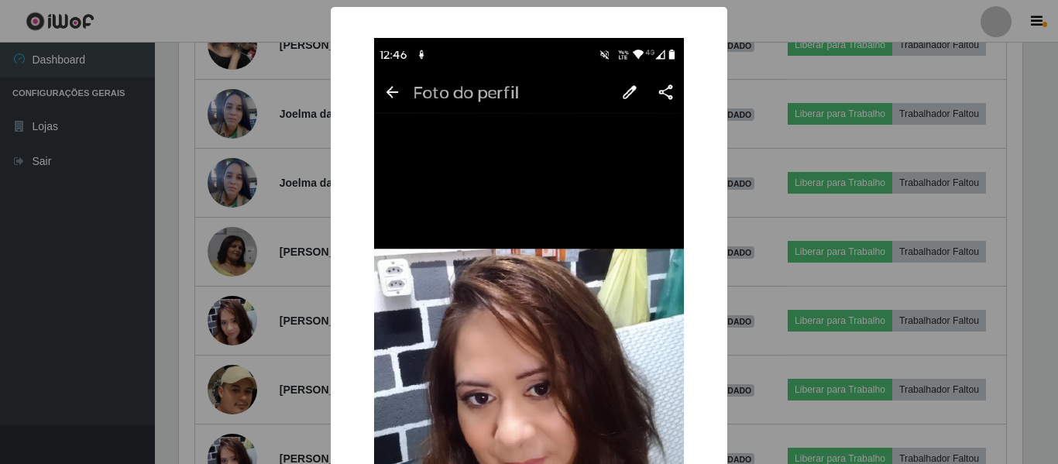
click at [218, 331] on div "× OK Cancel" at bounding box center [529, 232] width 1058 height 464
